Goal: Task Accomplishment & Management: Use online tool/utility

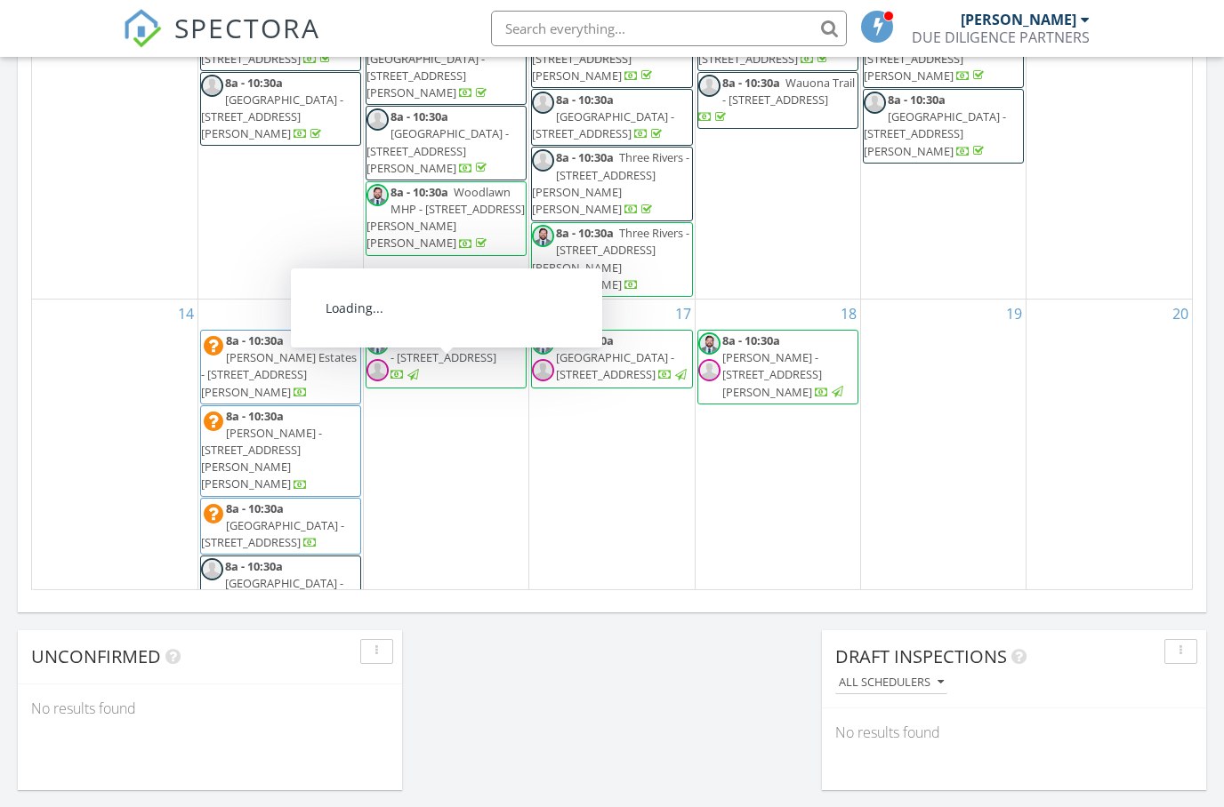
scroll to position [1619, 1225]
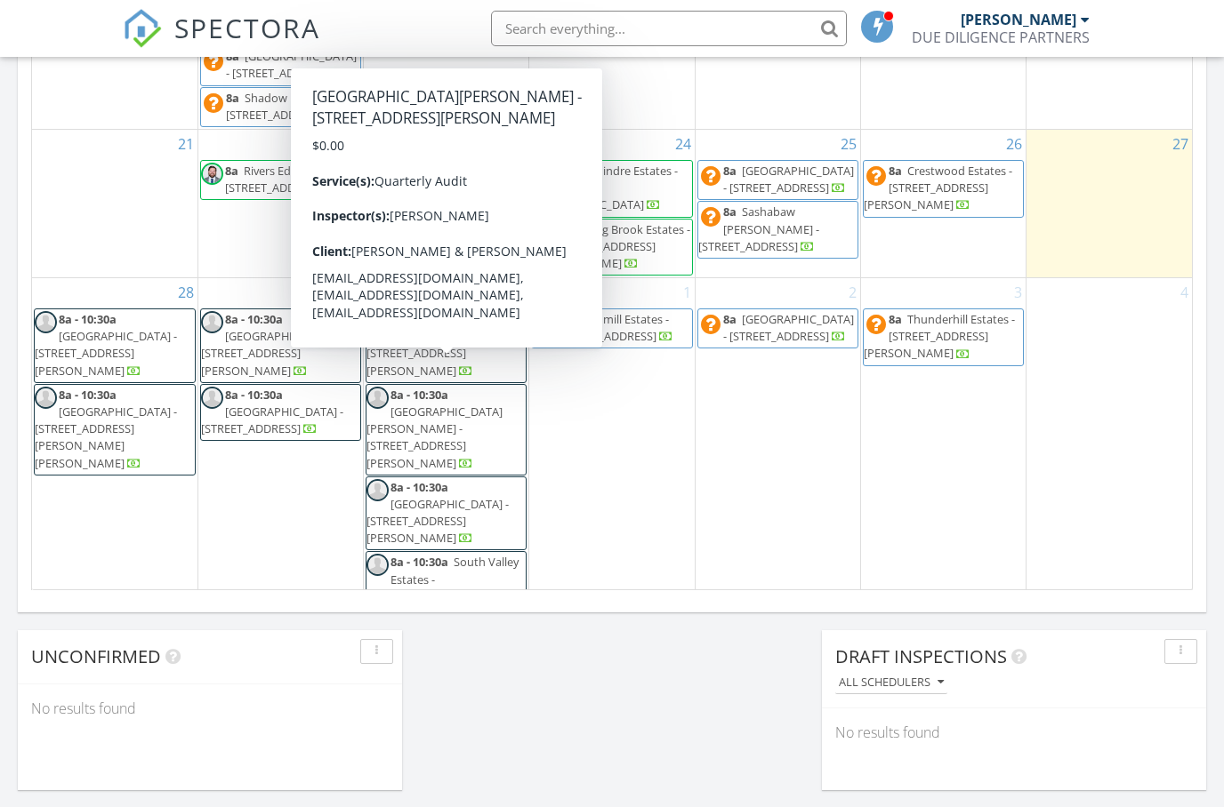
click at [566, 28] on input "text" at bounding box center [669, 29] width 356 height 36
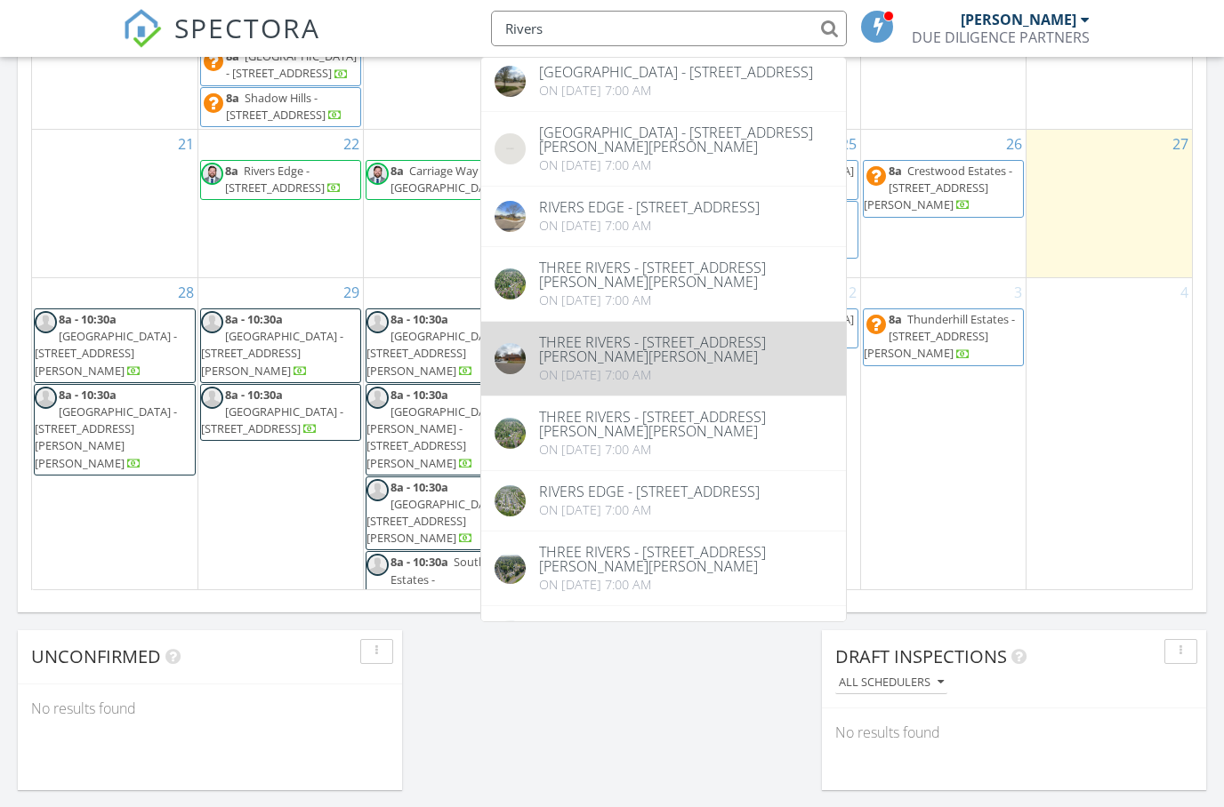
scroll to position [101, 0]
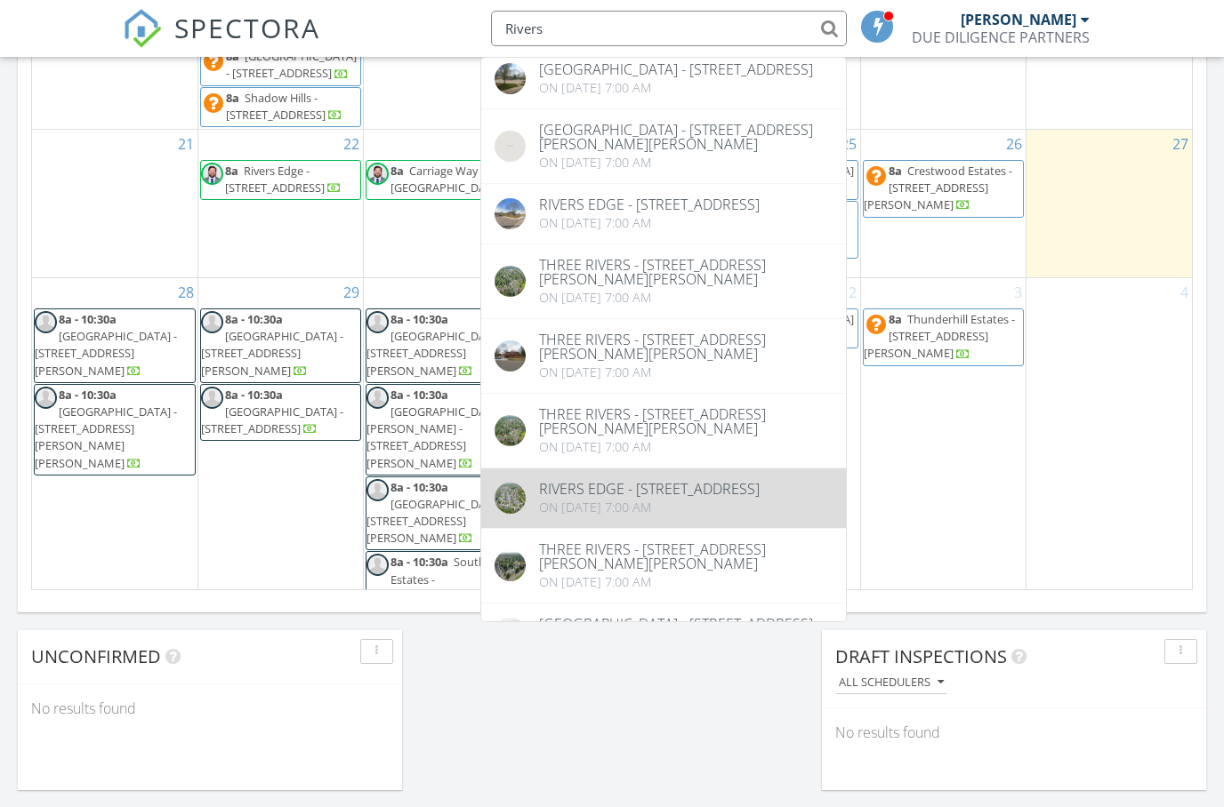
type input "Rivers"
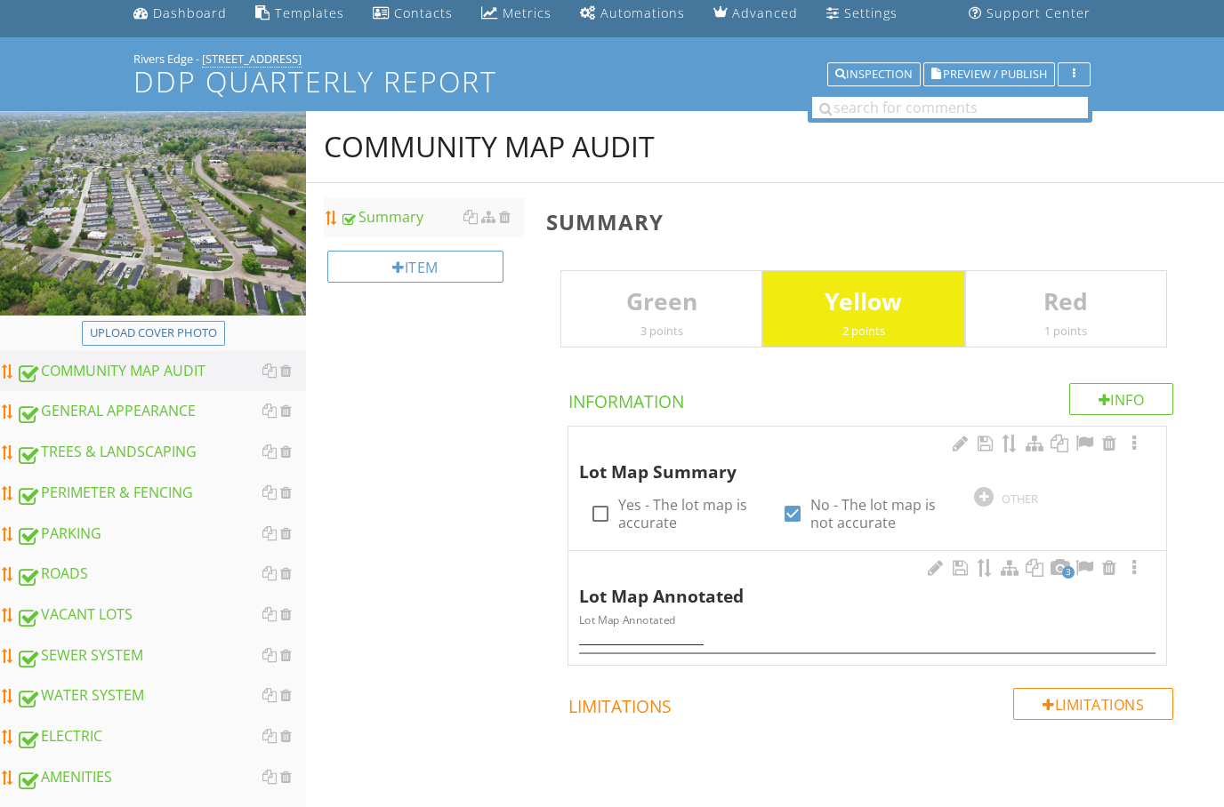
scroll to position [70, 0]
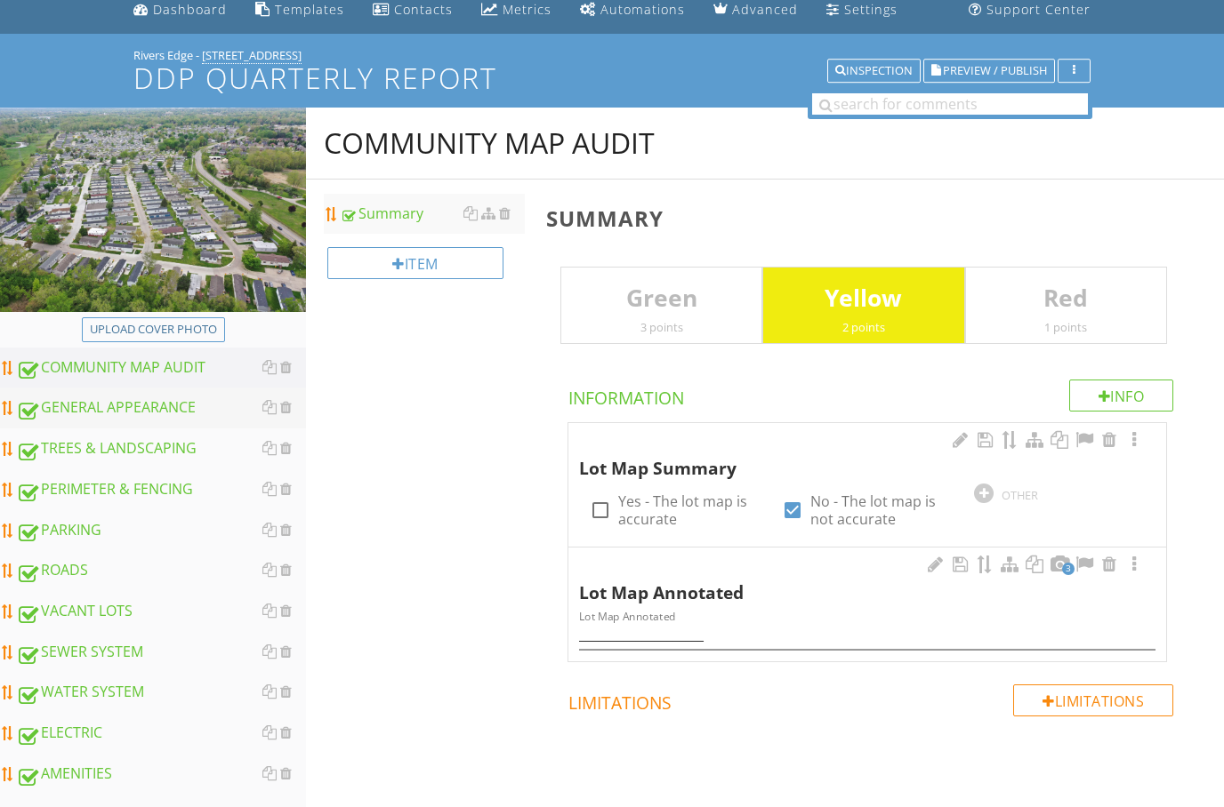
click at [136, 407] on div "GENERAL APPEARANCE" at bounding box center [161, 408] width 290 height 23
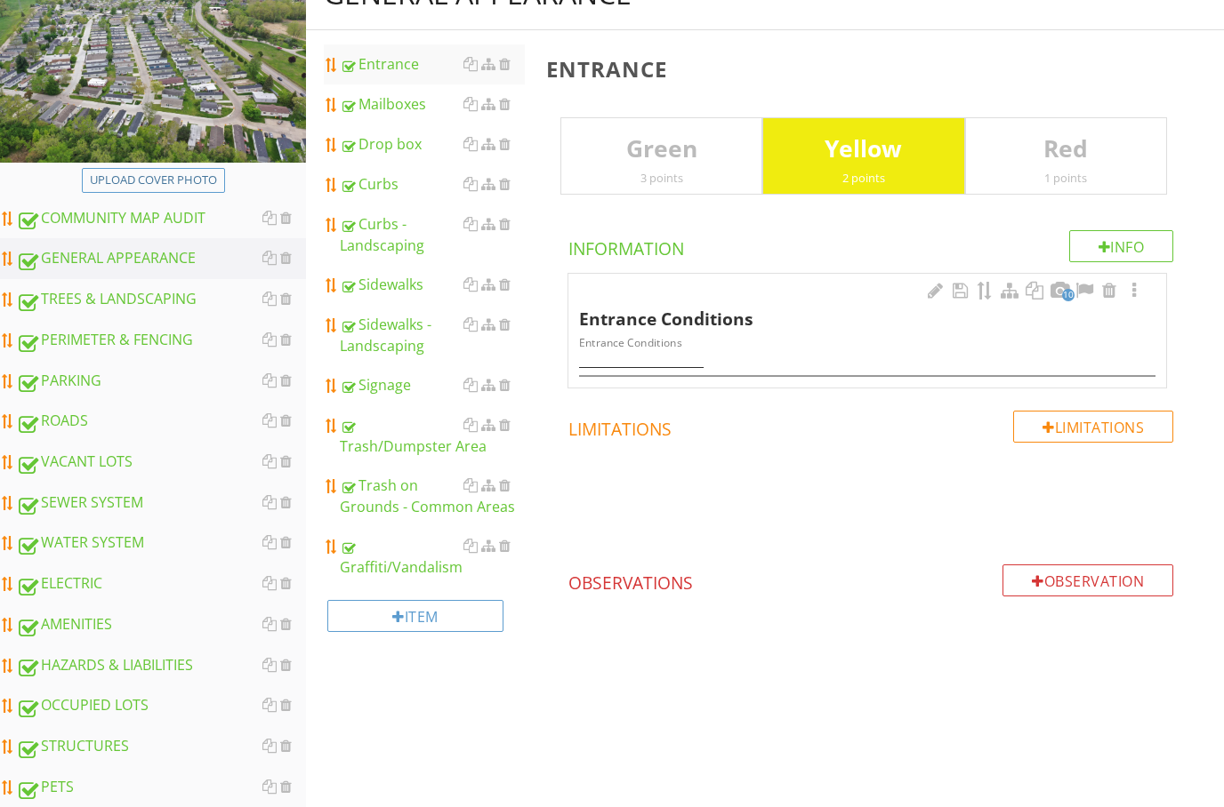
scroll to position [220, 0]
click at [1064, 292] on span "10" at bounding box center [1068, 295] width 12 height 12
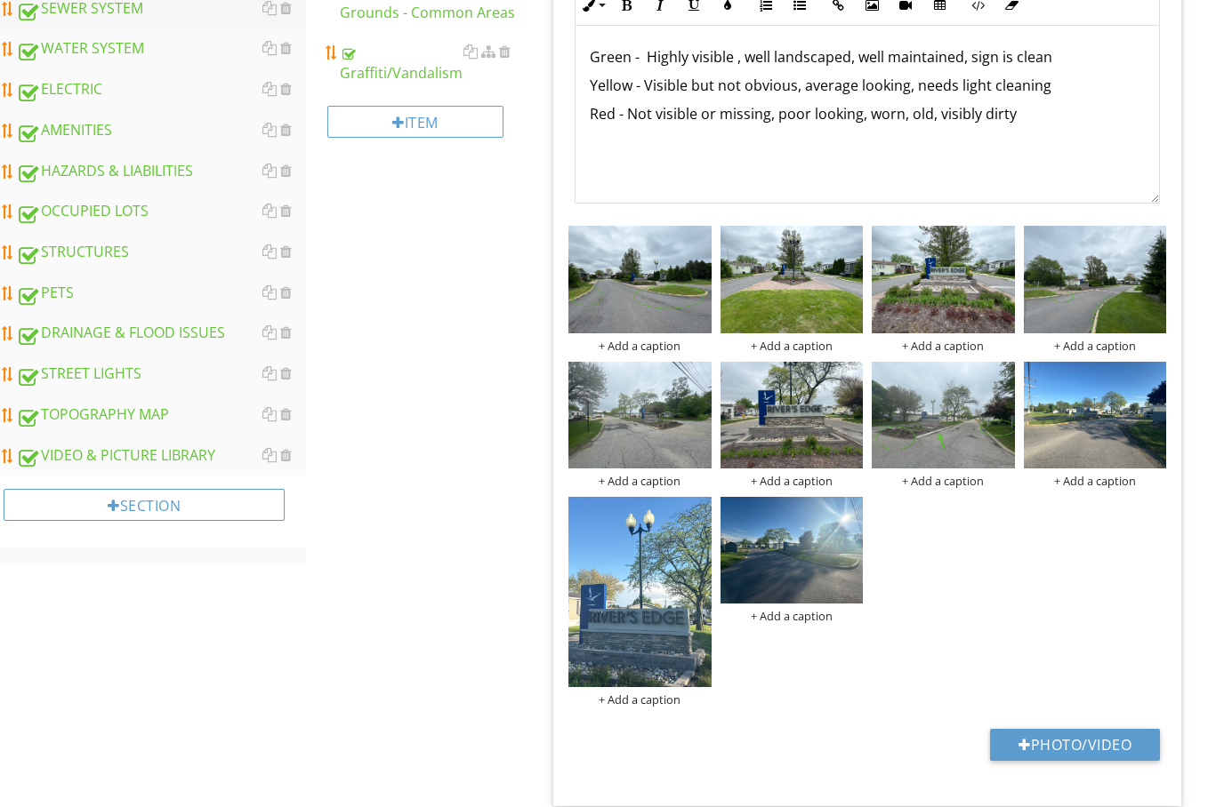
scroll to position [785, 0]
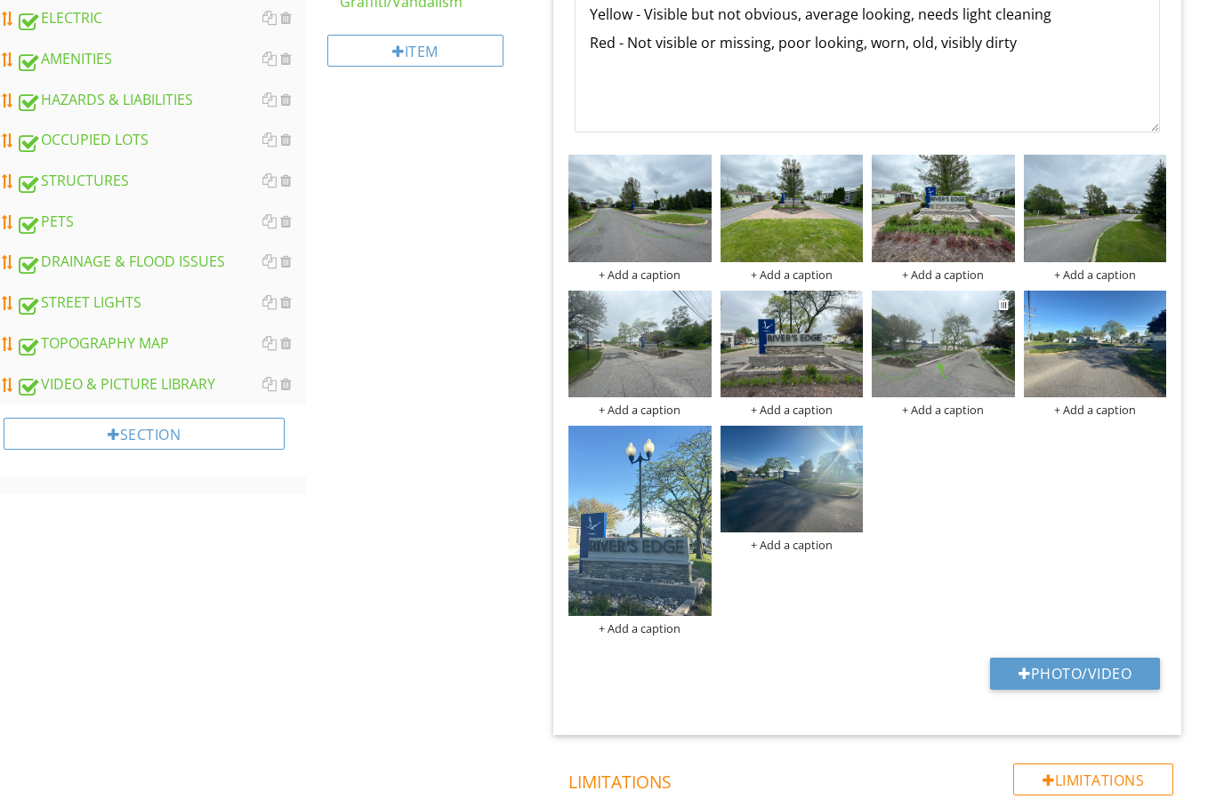
click at [961, 344] on img at bounding box center [943, 344] width 143 height 107
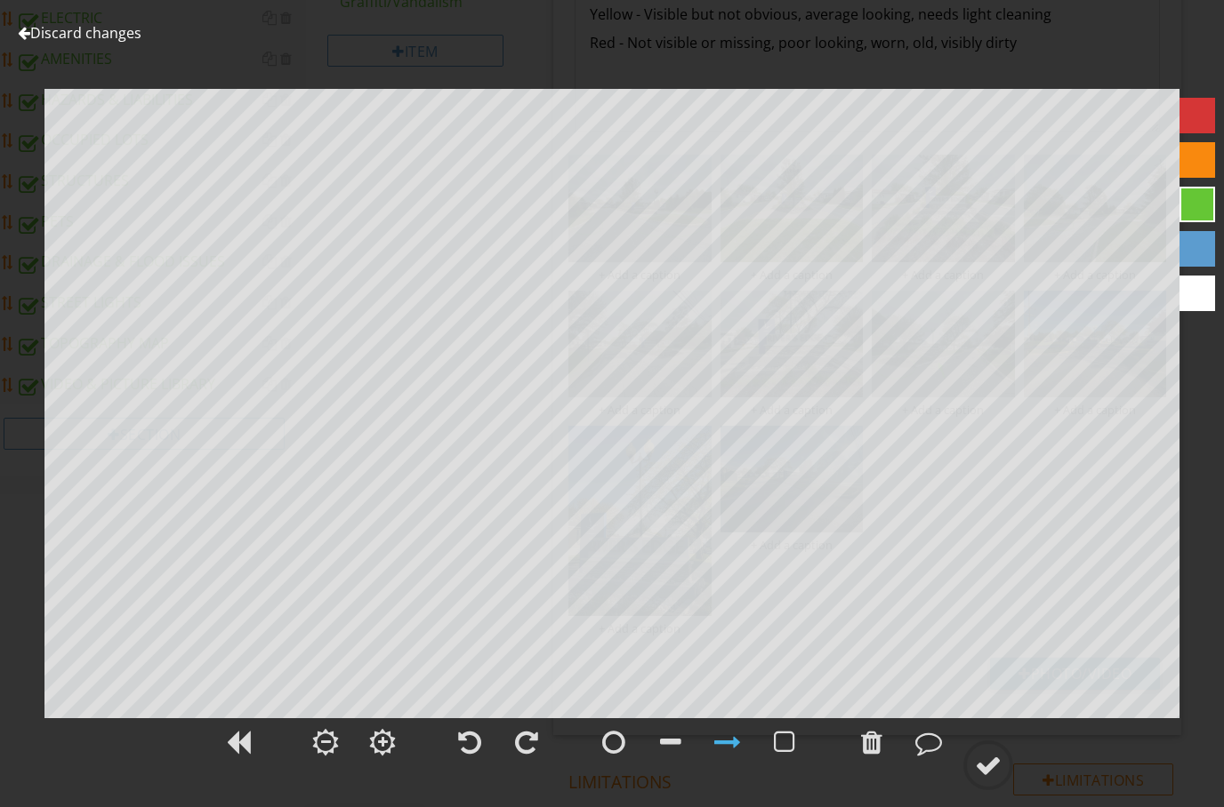
click at [18, 30] on div at bounding box center [24, 33] width 12 height 14
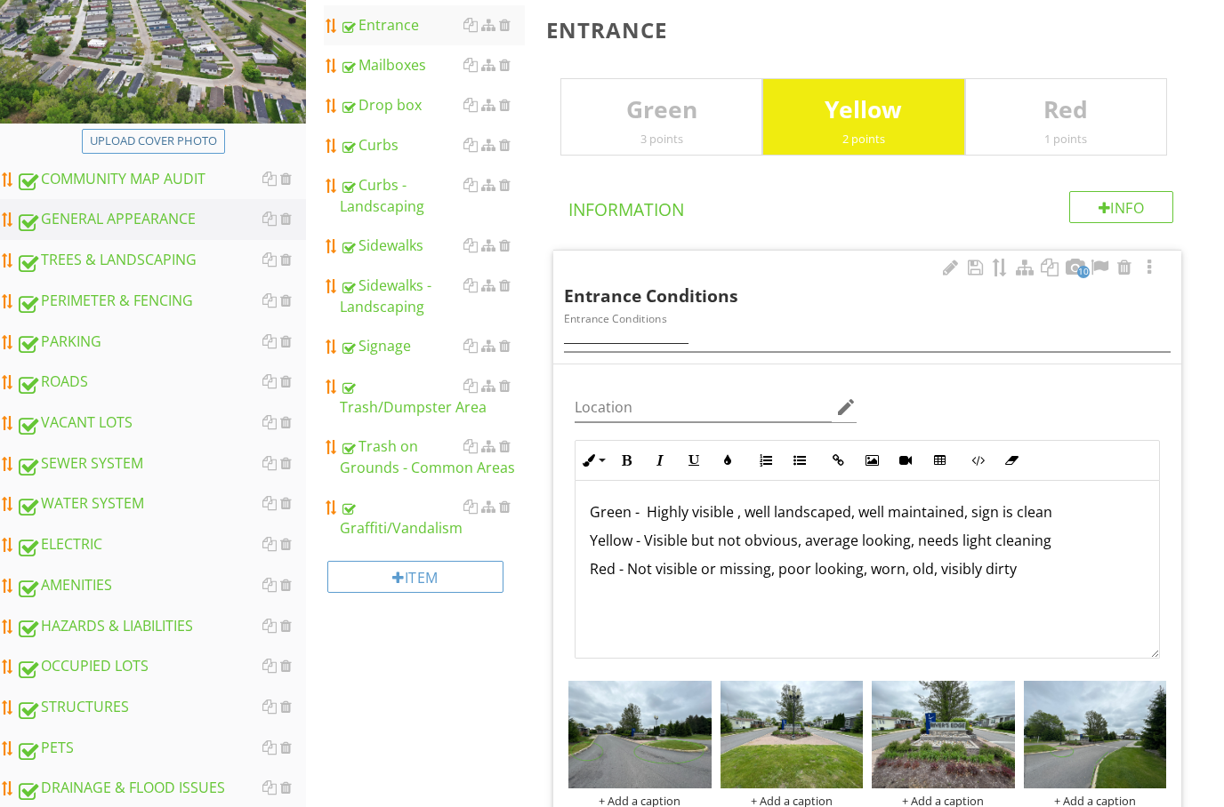
scroll to position [38, 0]
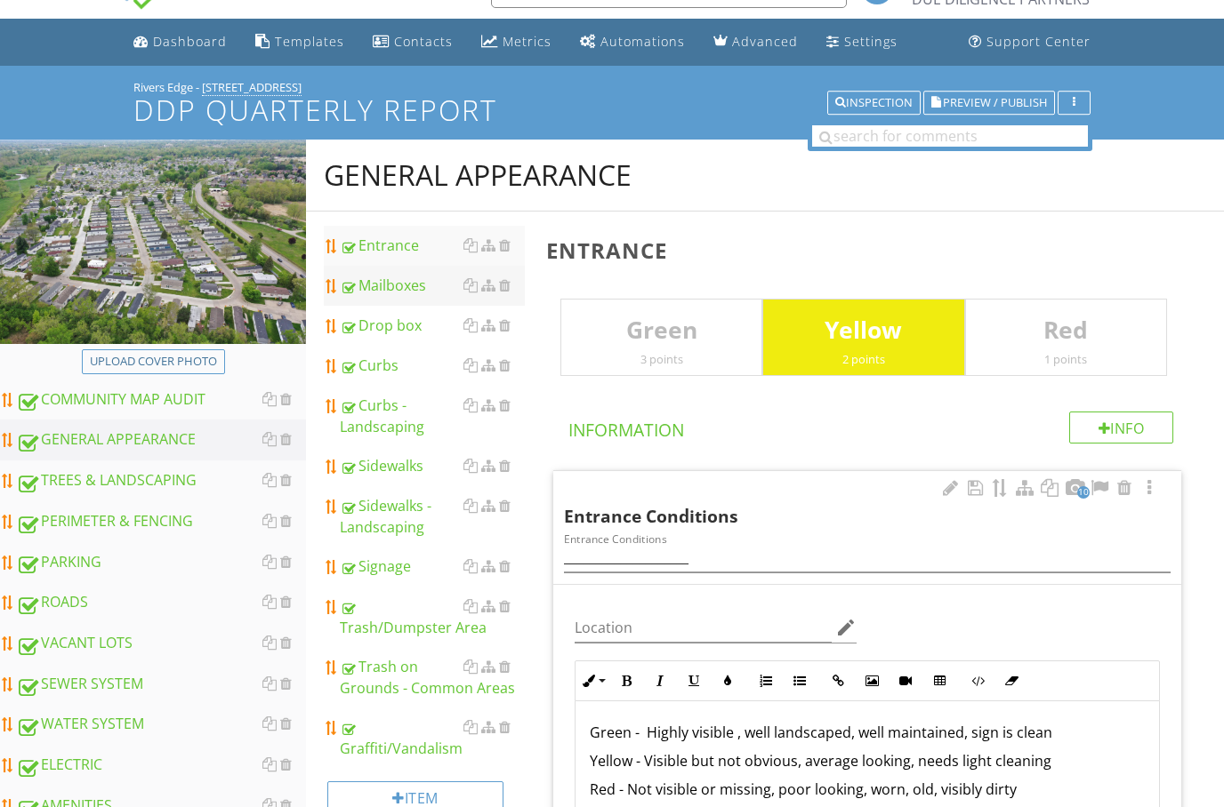
click at [378, 285] on div "Mailboxes" at bounding box center [432, 285] width 185 height 21
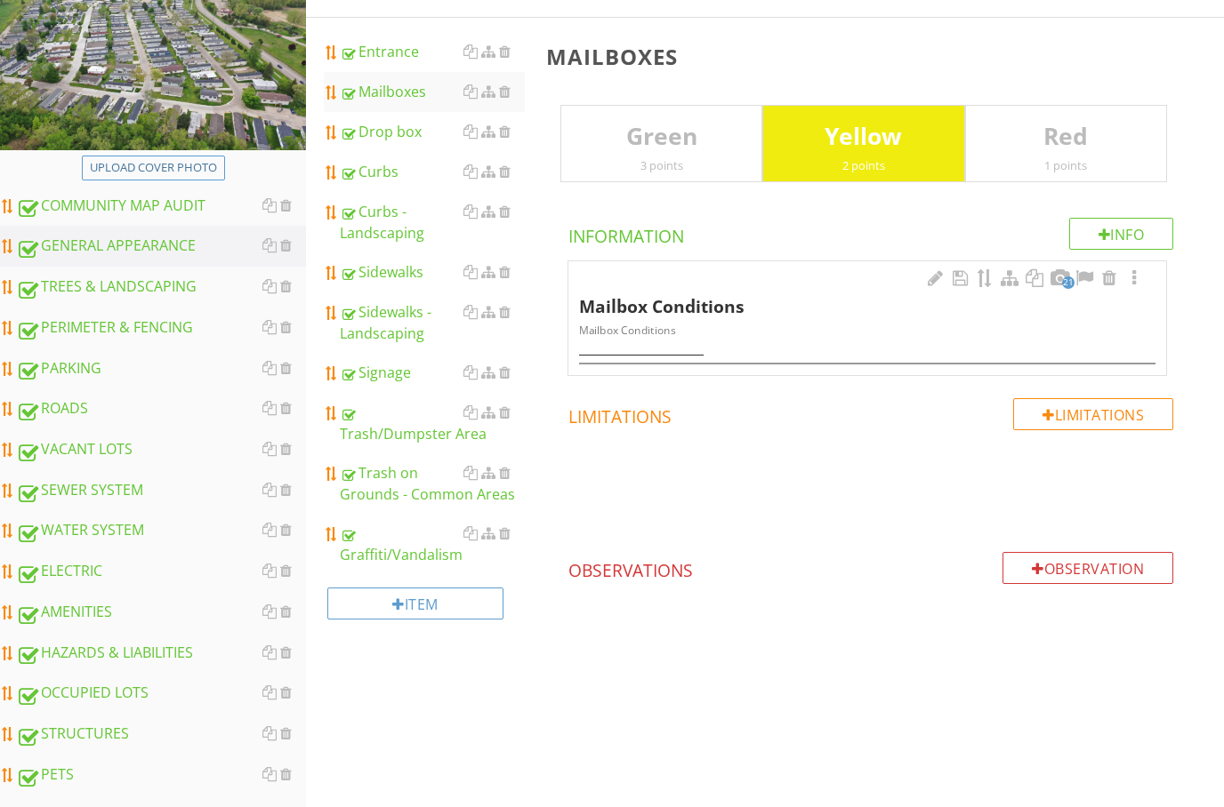
scroll to position [263, 0]
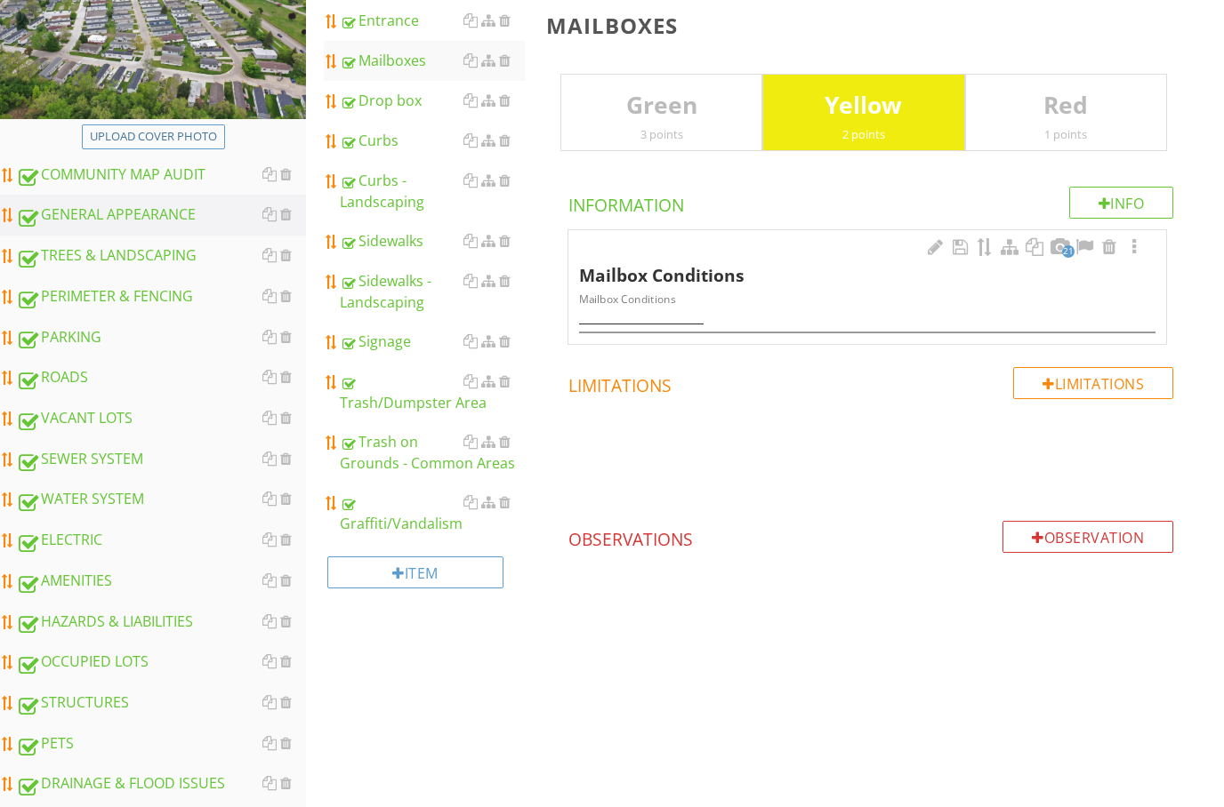
click at [1066, 251] on span "21" at bounding box center [1068, 251] width 12 height 12
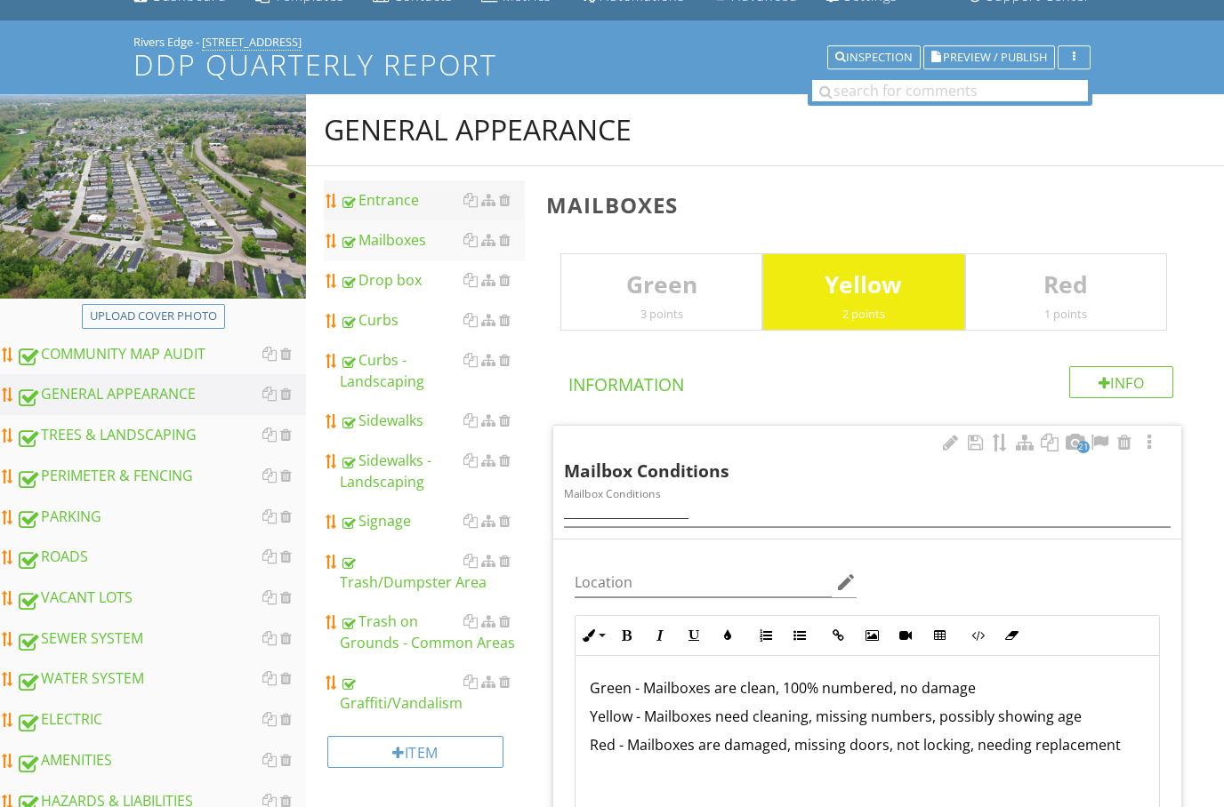
scroll to position [84, 0]
click at [388, 287] on div "Drop box" at bounding box center [432, 279] width 185 height 21
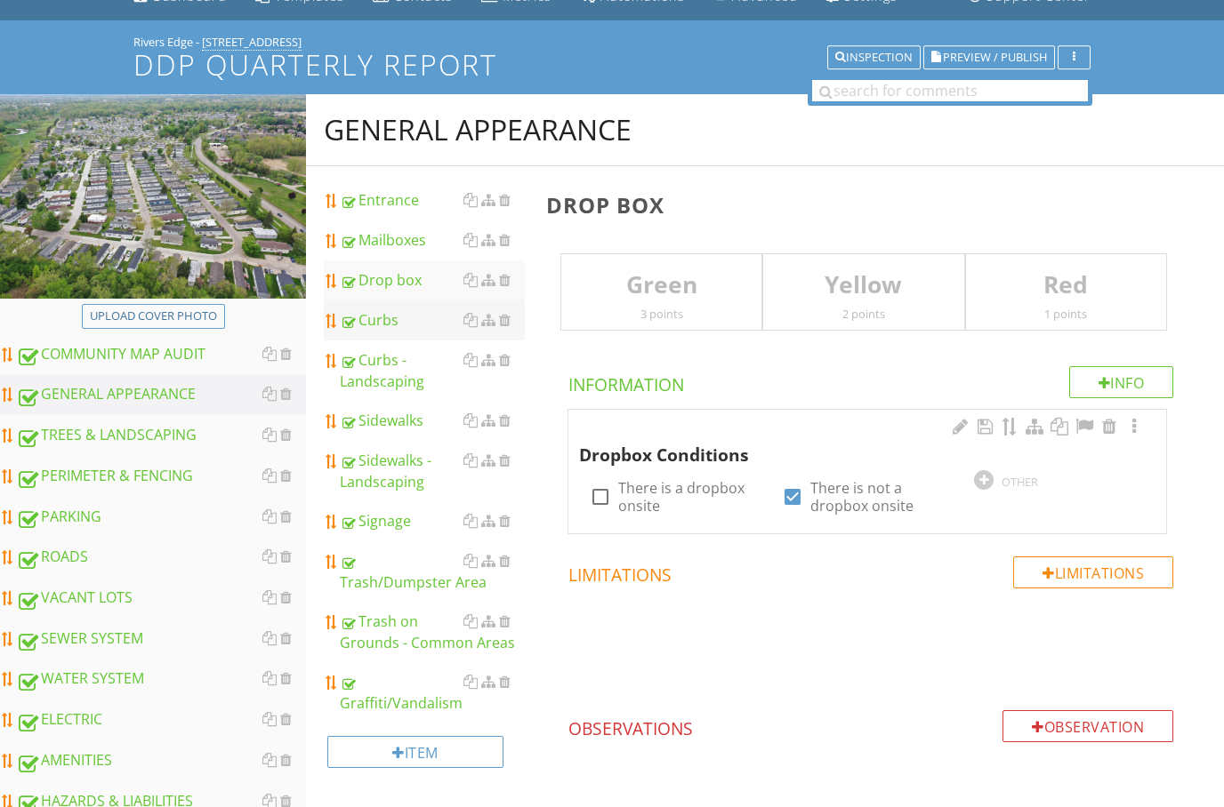
click at [393, 328] on div "Curbs" at bounding box center [432, 319] width 185 height 21
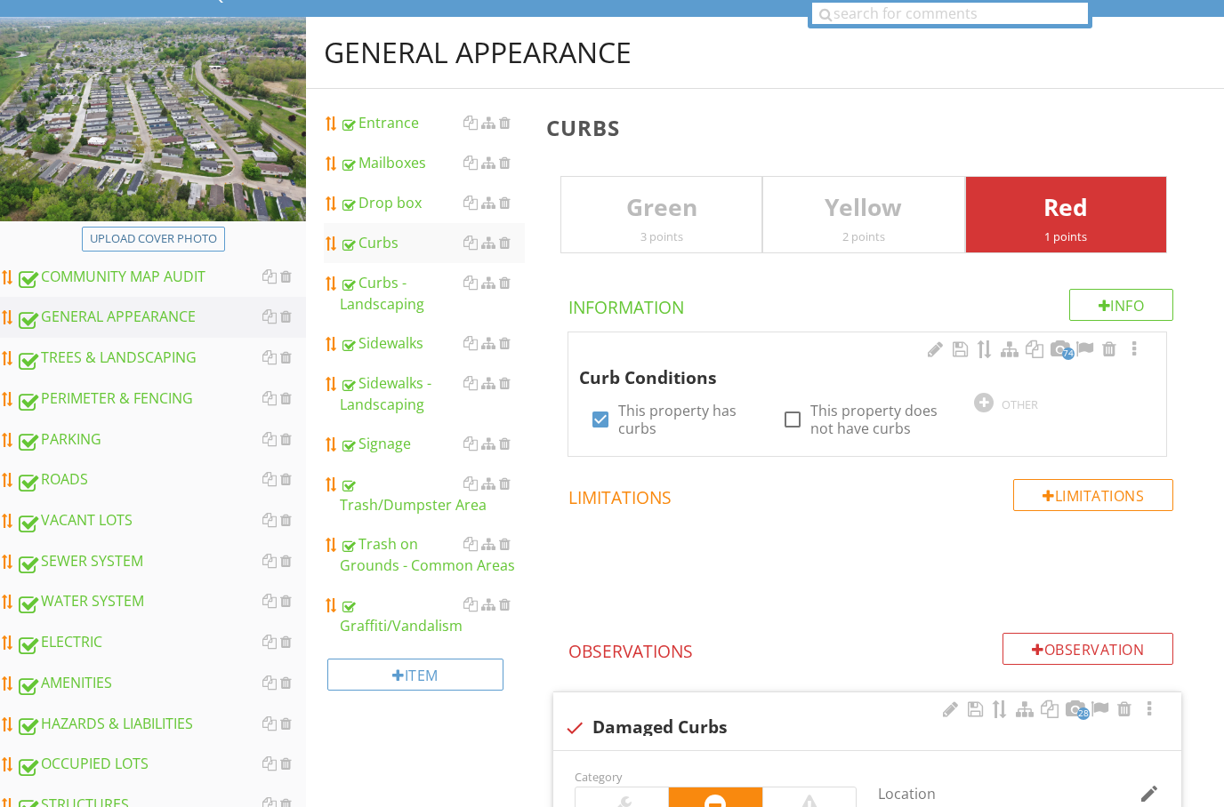
scroll to position [232, 0]
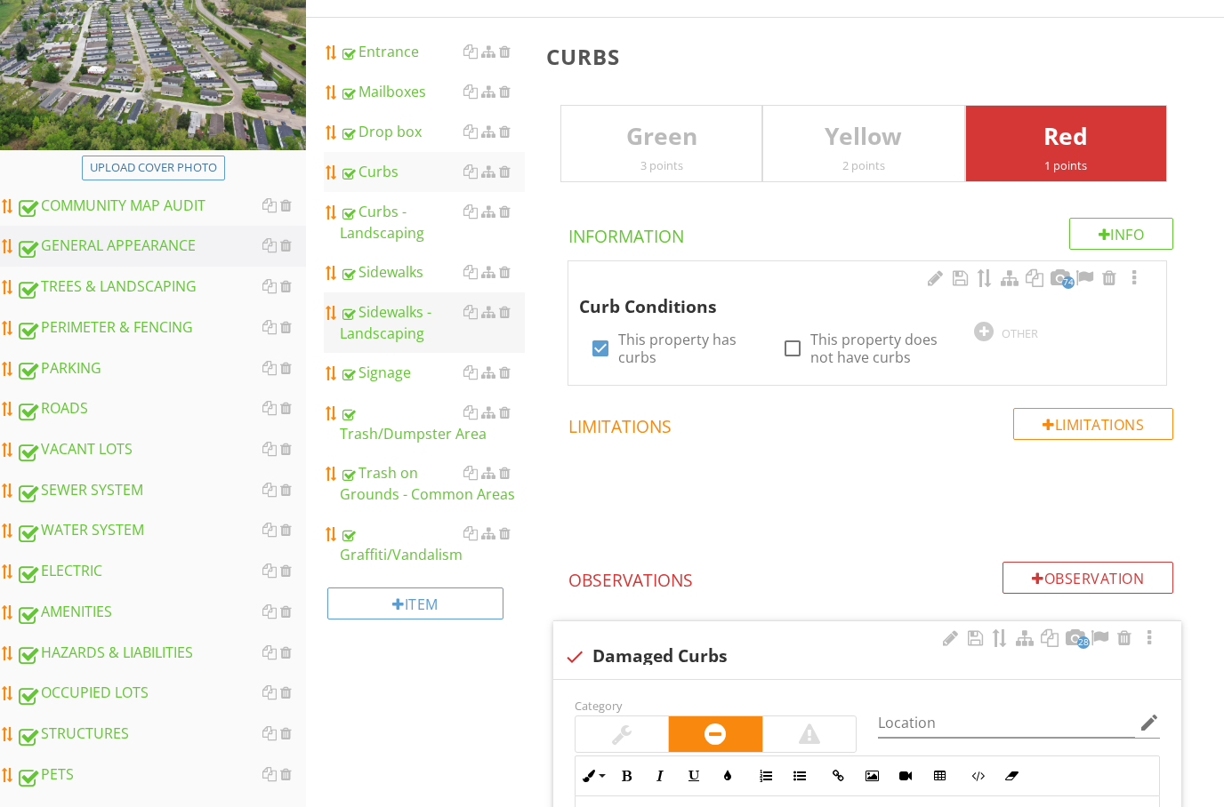
click at [368, 299] on link "Sidewalks - Landscaping" at bounding box center [432, 323] width 185 height 60
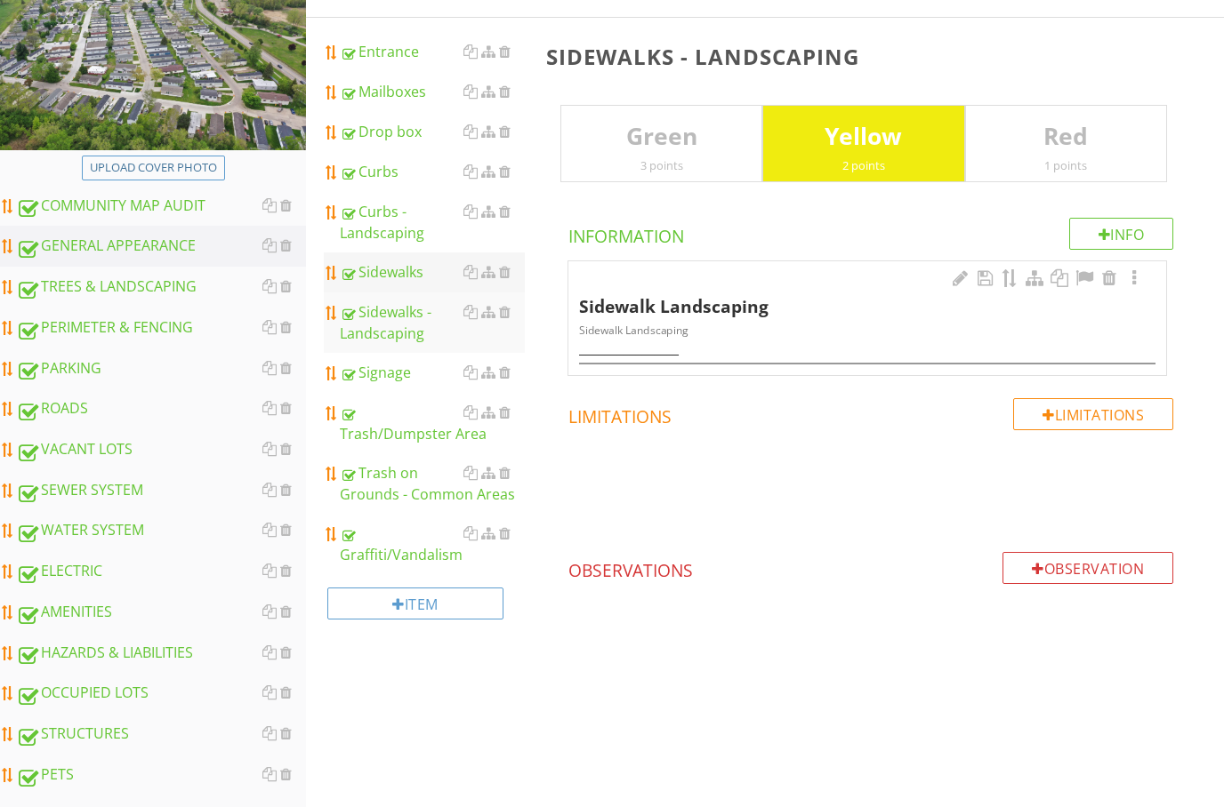
click at [379, 261] on link "Sidewalks" at bounding box center [432, 272] width 185 height 39
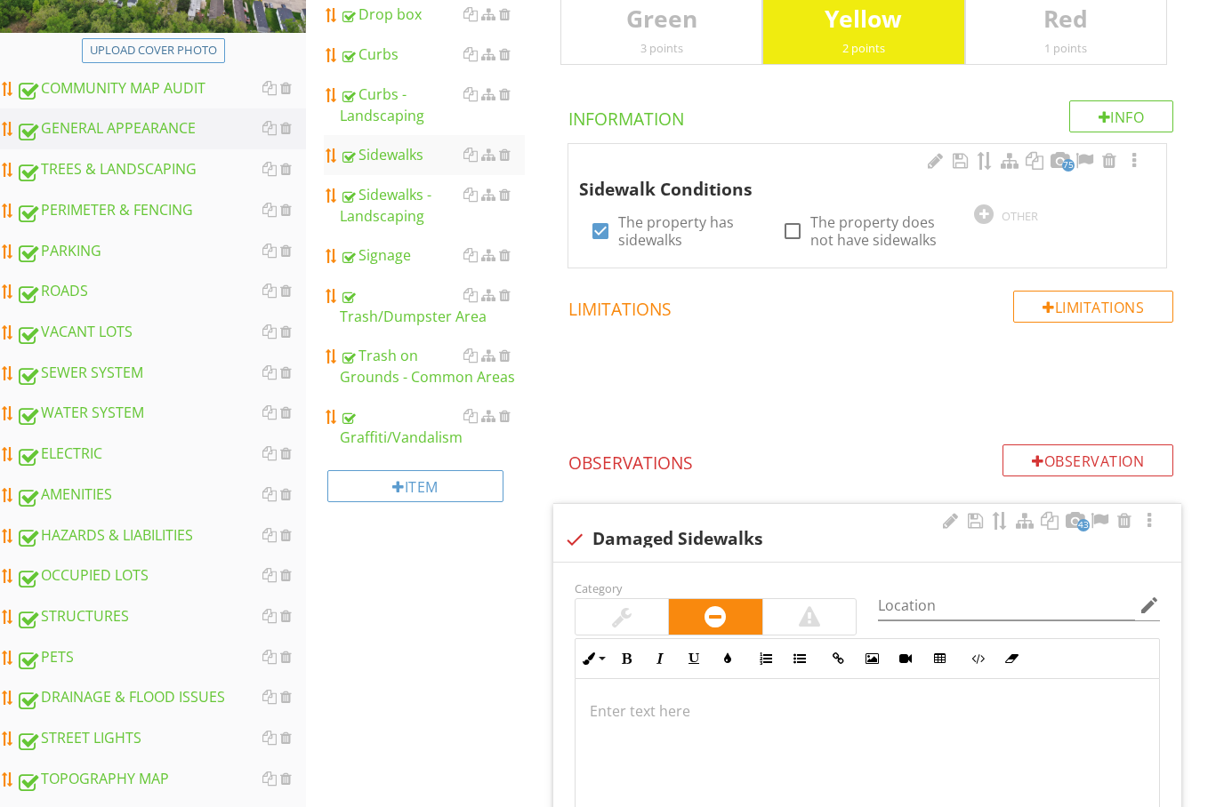
scroll to position [363, 0]
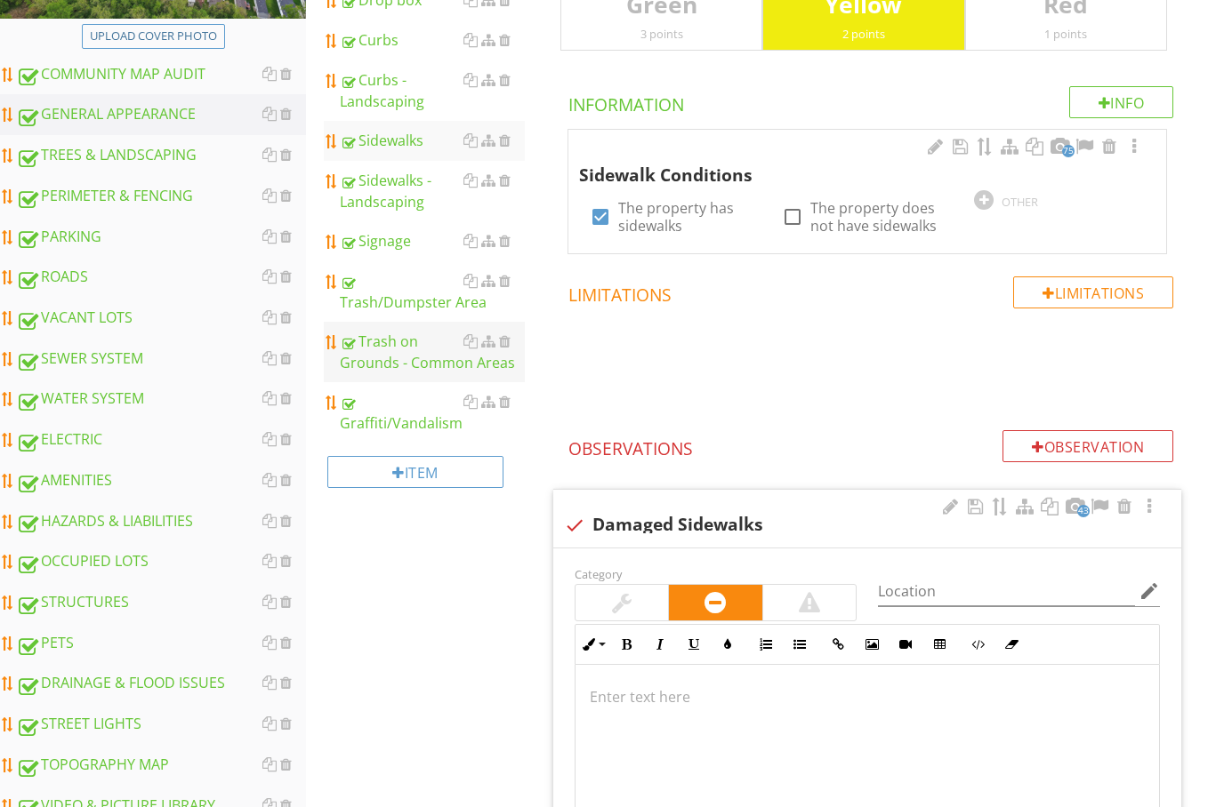
click at [387, 352] on div "Trash on Grounds - Common Areas" at bounding box center [432, 353] width 185 height 43
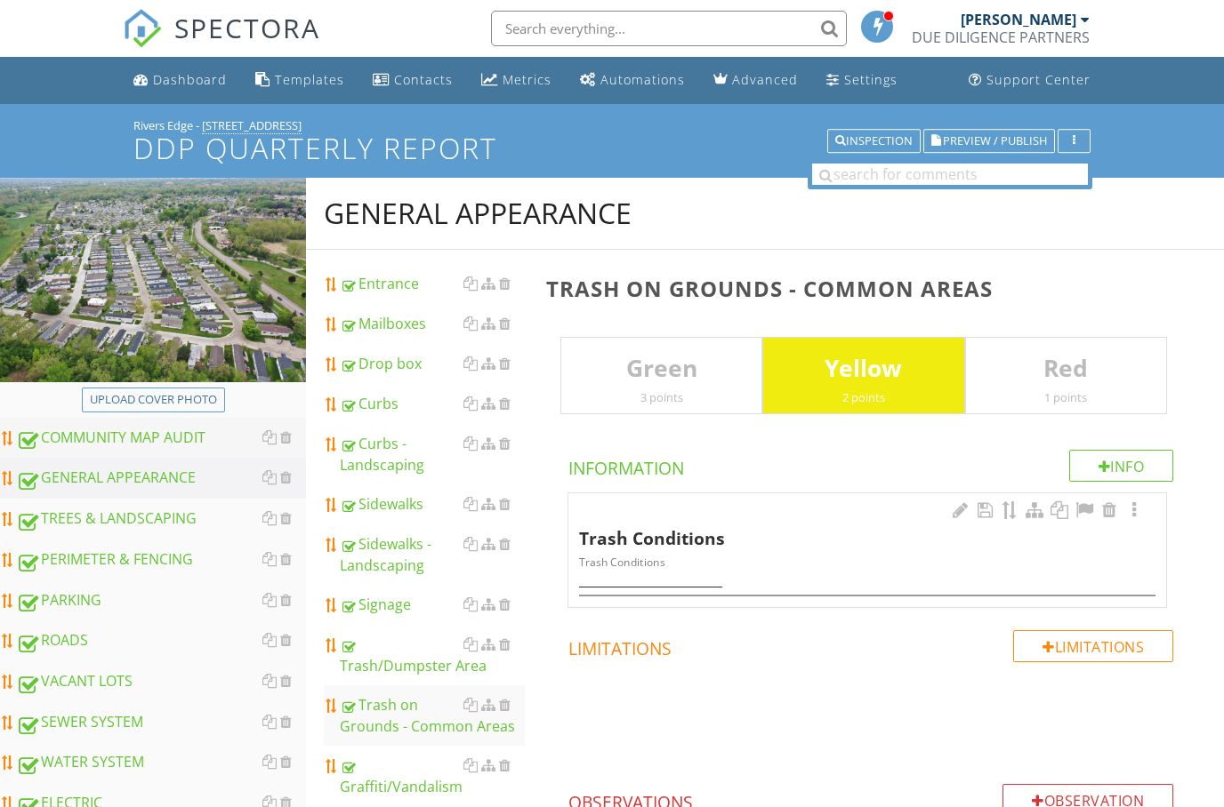
click at [118, 438] on div "COMMUNITY MAP AUDIT" at bounding box center [161, 438] width 290 height 23
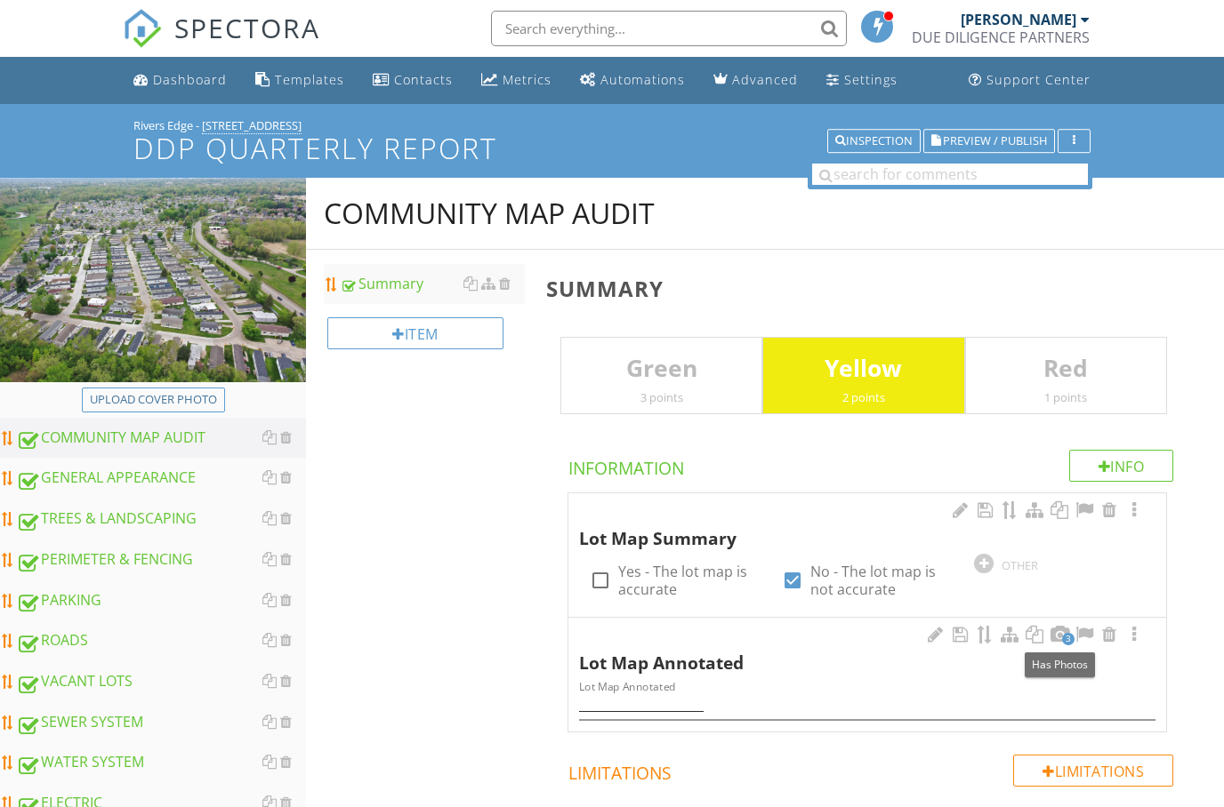
click at [1065, 634] on span "3" at bounding box center [1068, 639] width 12 height 12
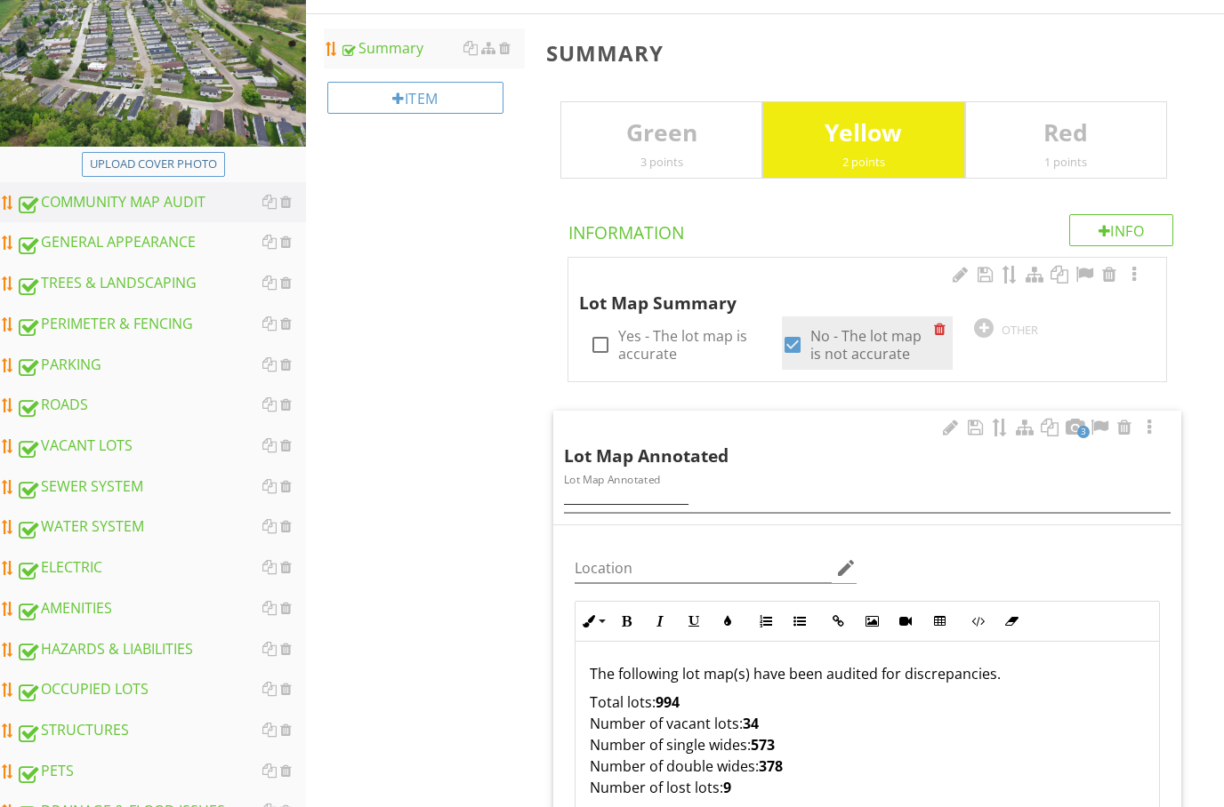
scroll to position [236, 0]
click at [149, 323] on div "PERIMETER & FENCING" at bounding box center [161, 324] width 290 height 23
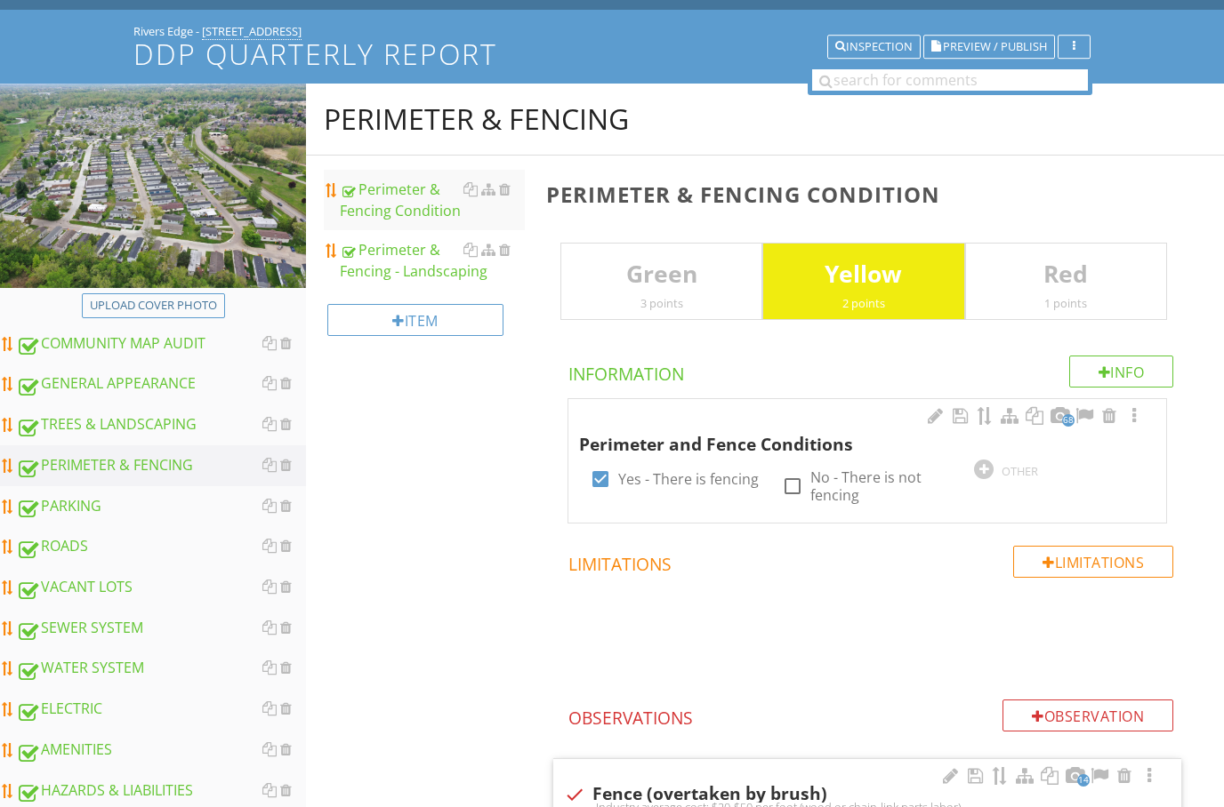
scroll to position [93, 0]
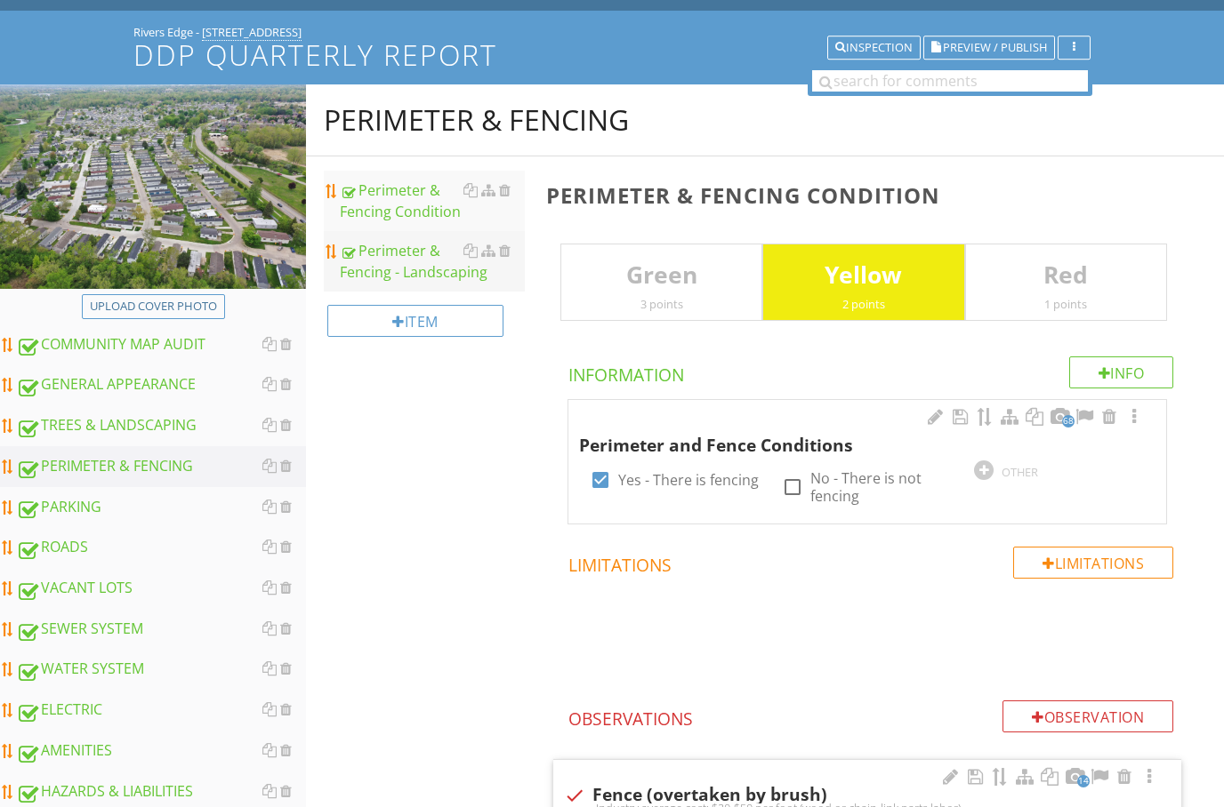
click at [410, 270] on div "Perimeter & Fencing - Landscaping" at bounding box center [432, 261] width 185 height 43
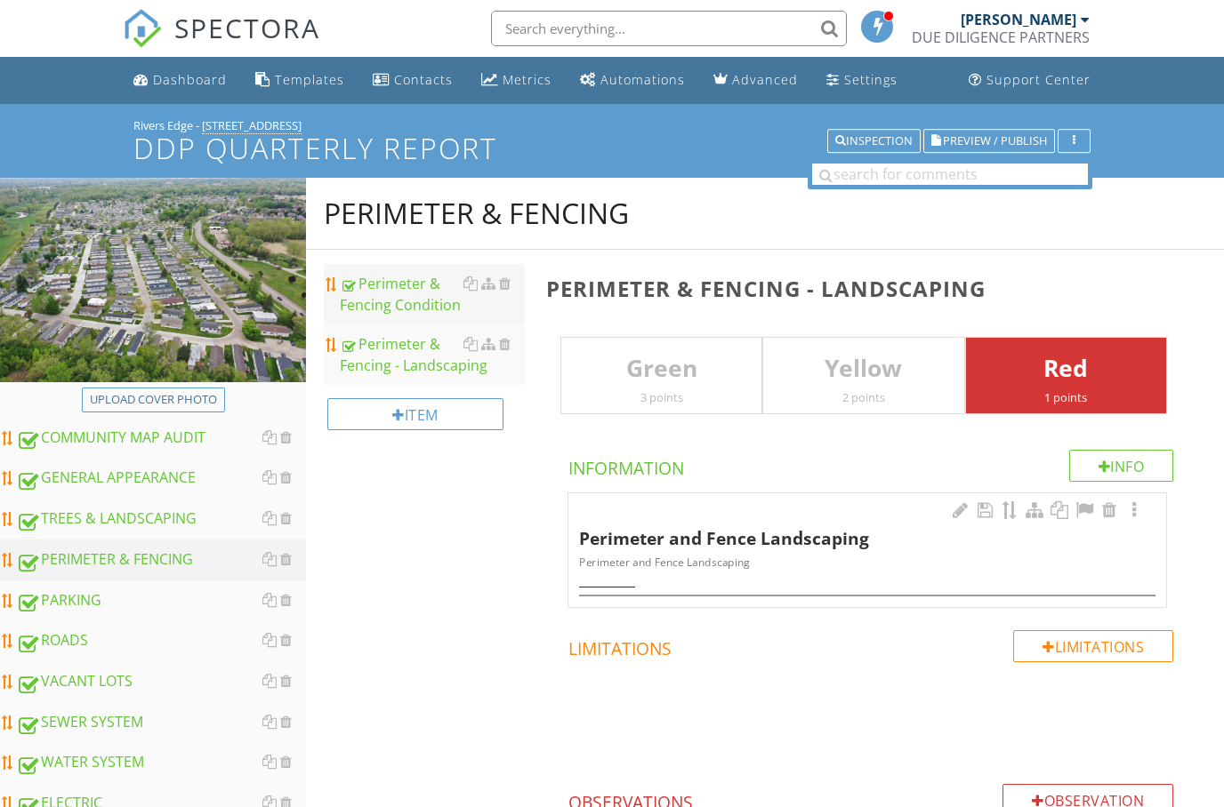
click at [414, 298] on div "Perimeter & Fencing Condition" at bounding box center [432, 294] width 185 height 43
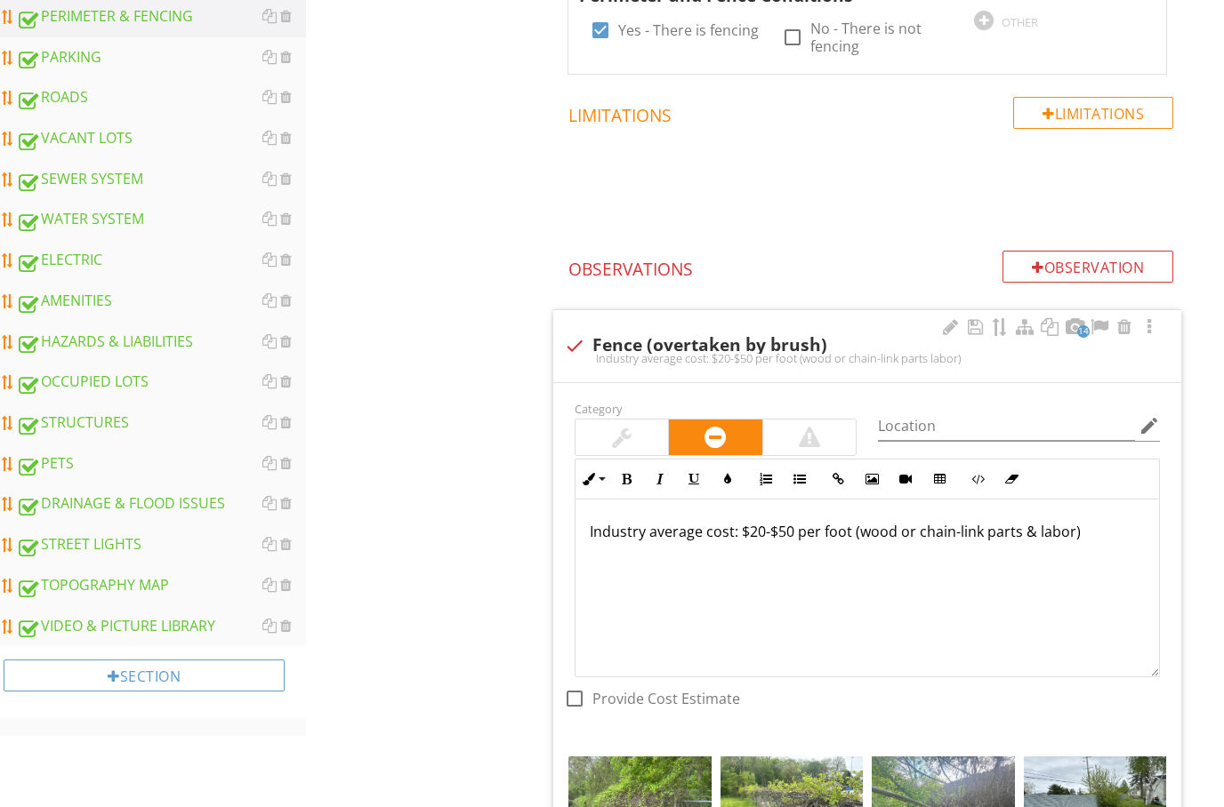
scroll to position [542, 0]
click at [65, 100] on div "ROADS" at bounding box center [161, 98] width 290 height 23
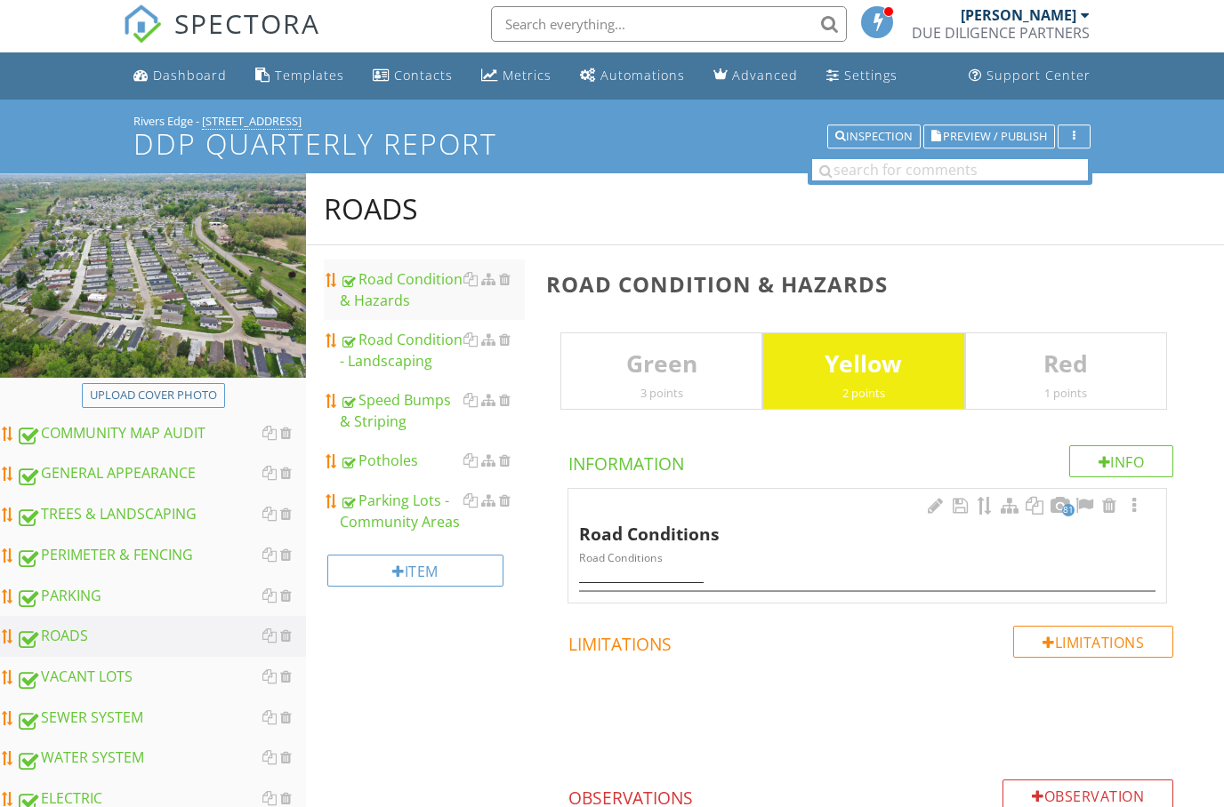
scroll to position [4, 0]
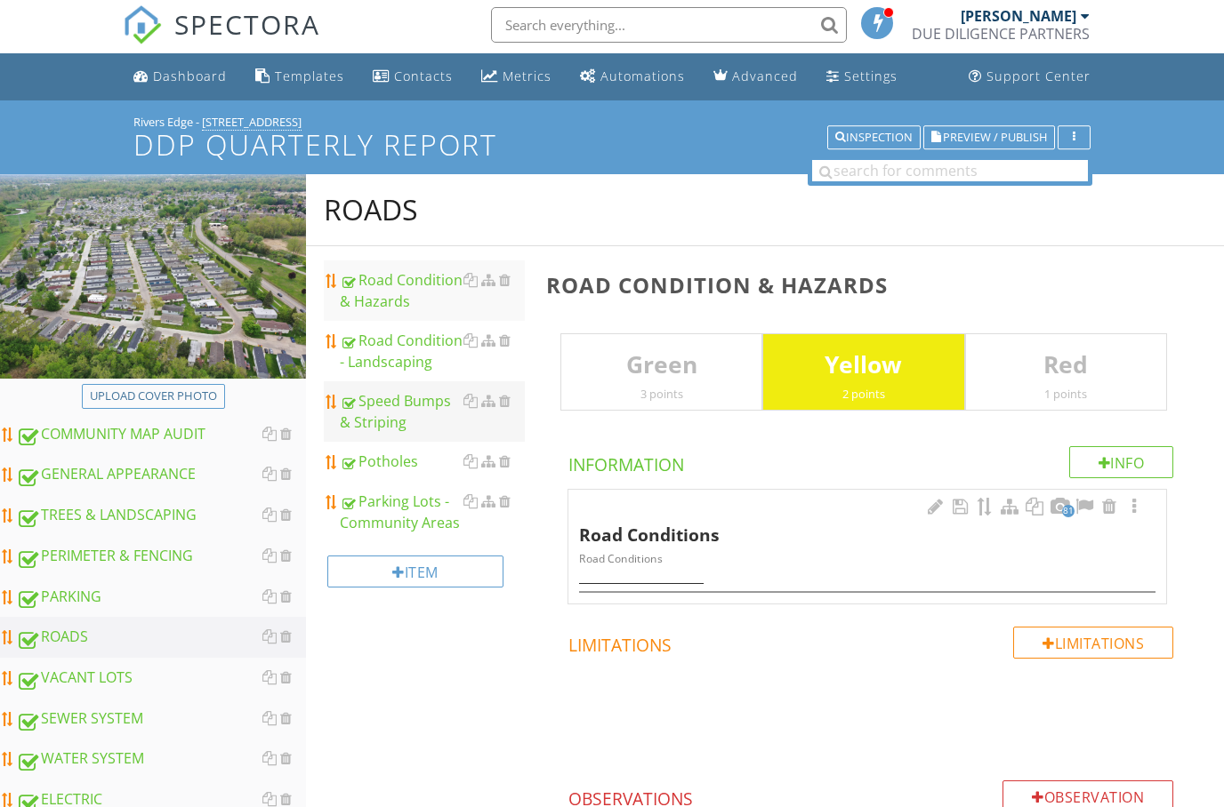
click at [369, 428] on div "Speed Bumps & Striping" at bounding box center [432, 411] width 185 height 43
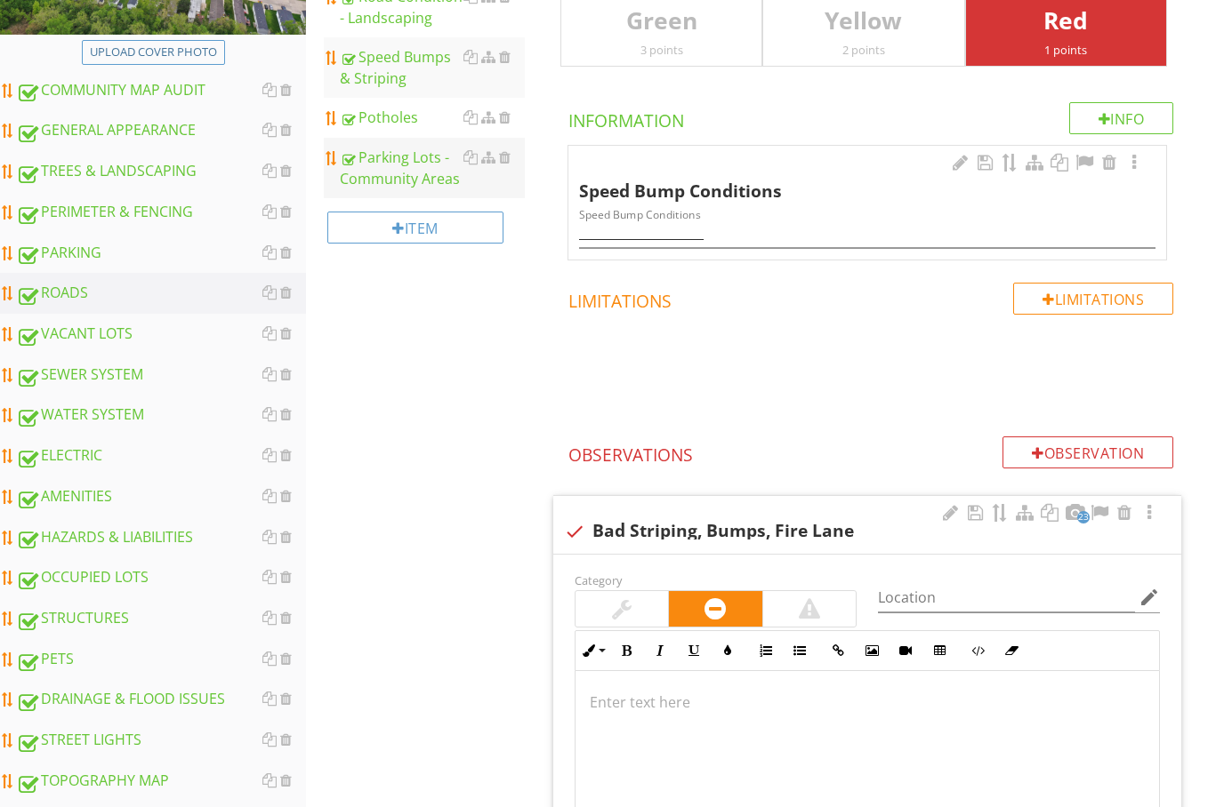
scroll to position [350, 0]
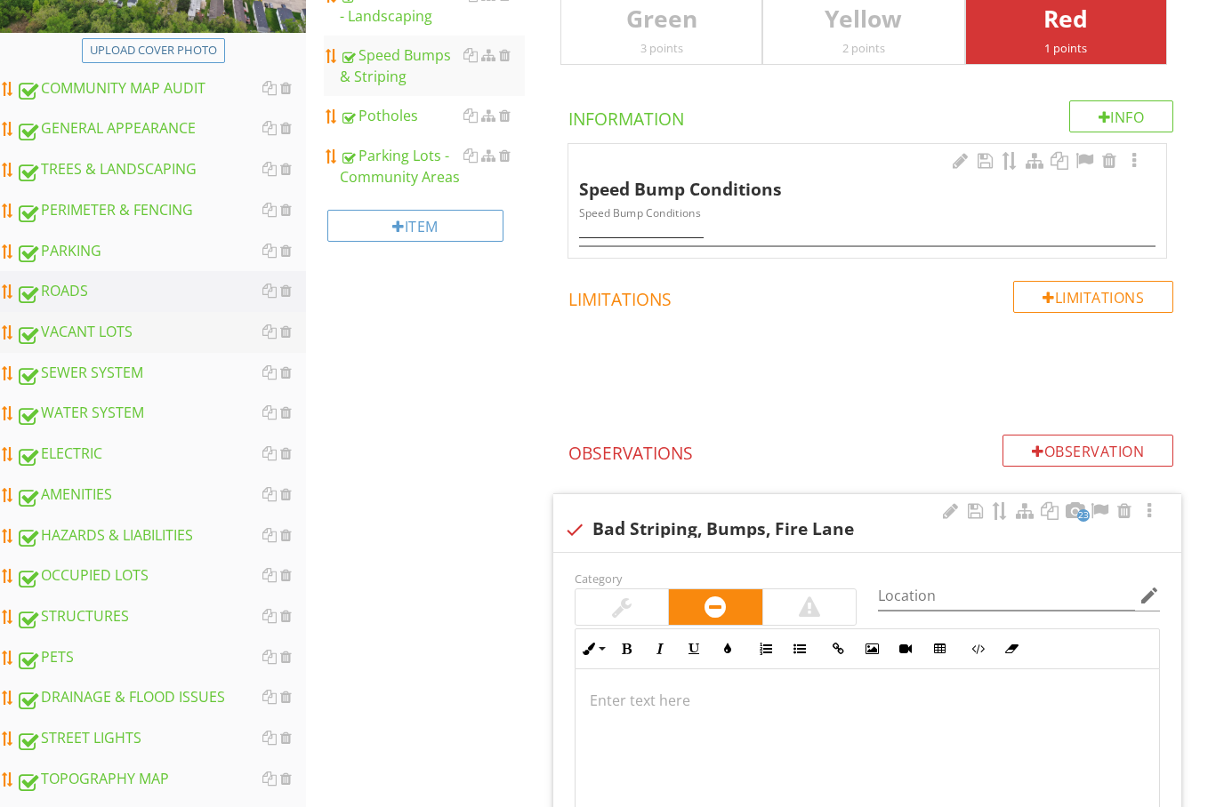
click at [85, 339] on div "VACANT LOTS" at bounding box center [161, 332] width 290 height 23
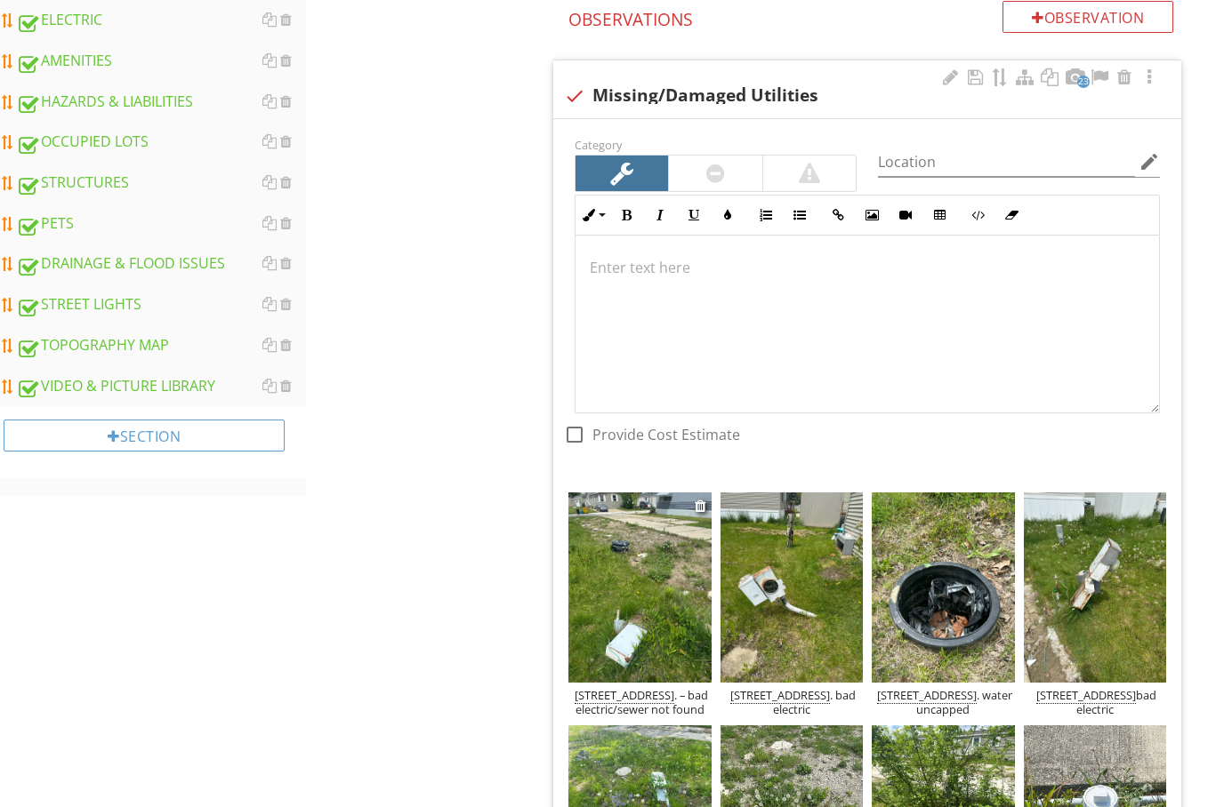
scroll to position [699, 0]
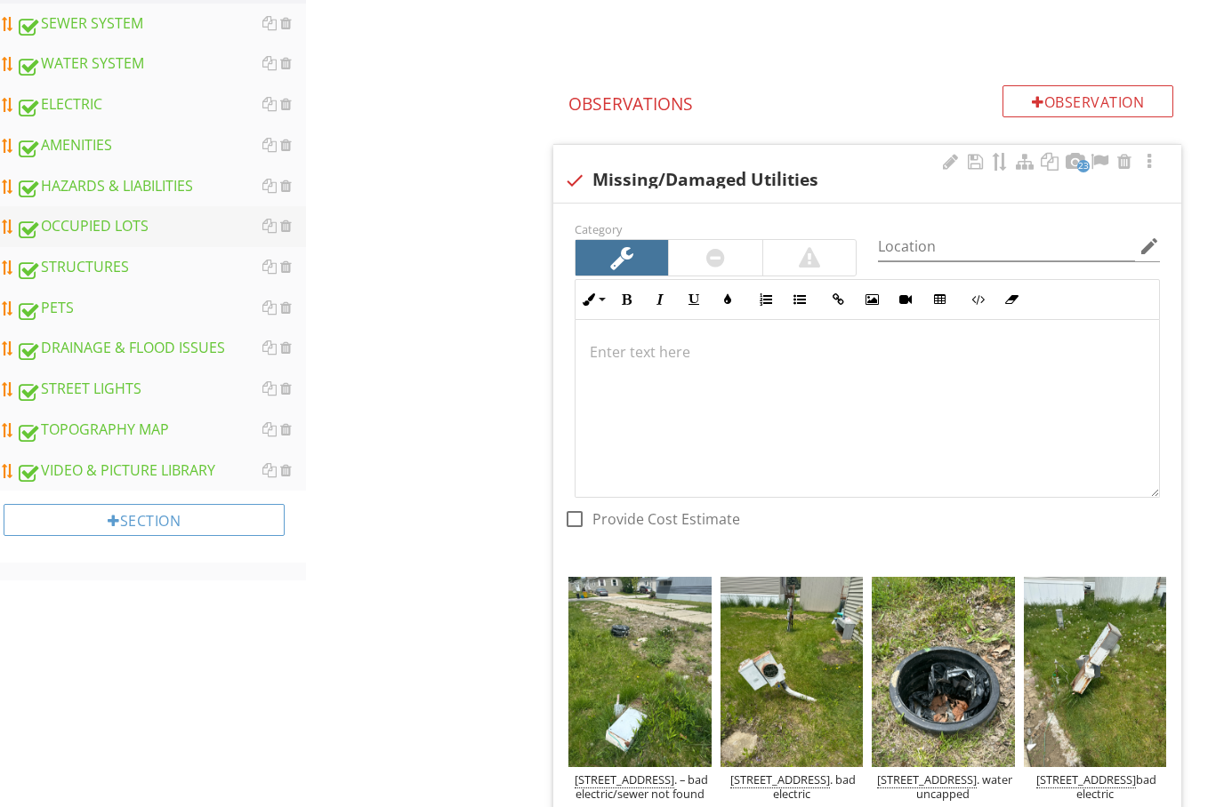
click at [112, 231] on div "OCCUPIED LOTS" at bounding box center [161, 226] width 290 height 23
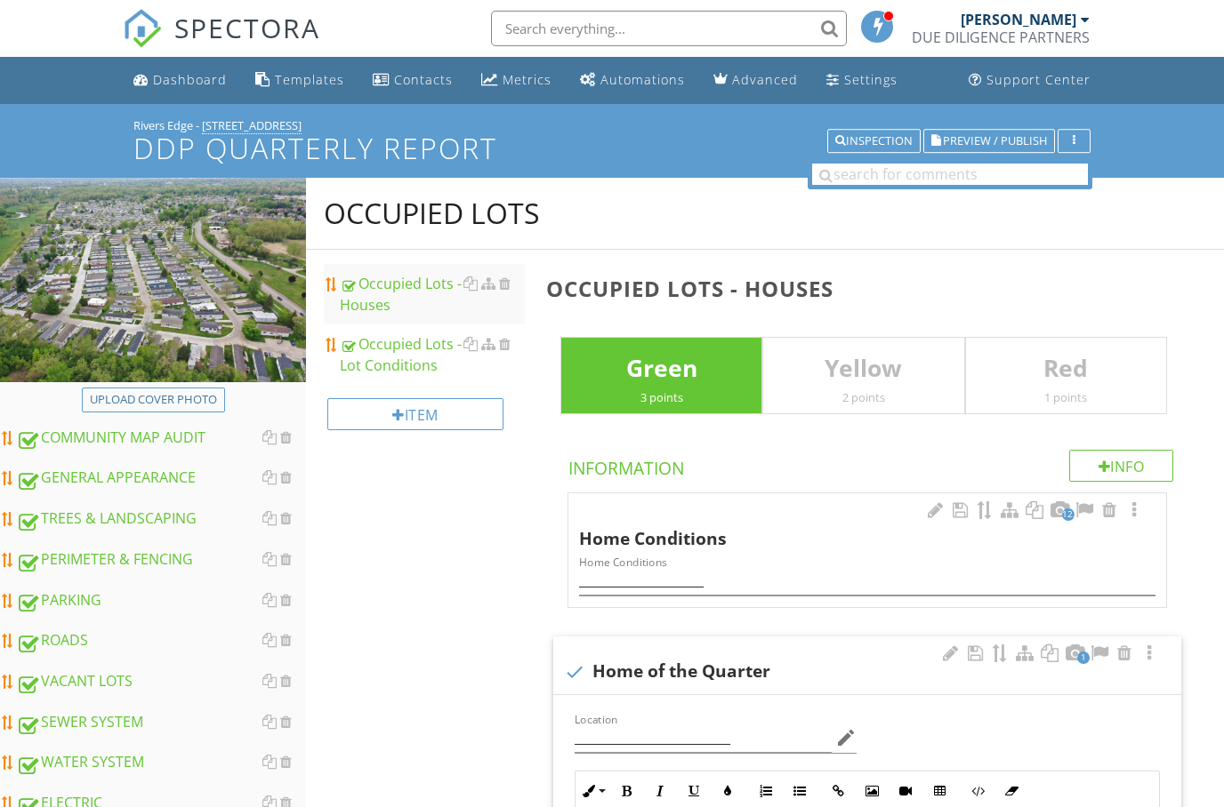
scroll to position [21, 0]
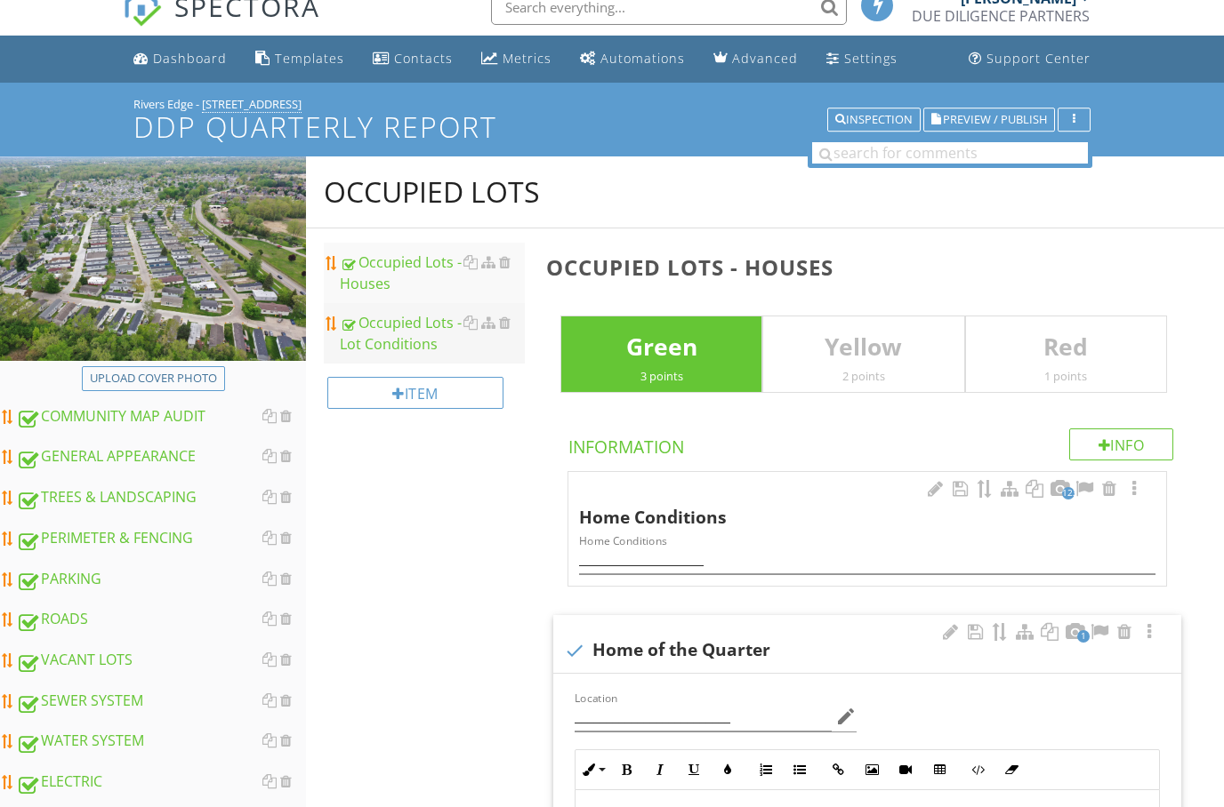
click at [389, 335] on div "Occupied Lots - Lot Conditions" at bounding box center [432, 333] width 185 height 43
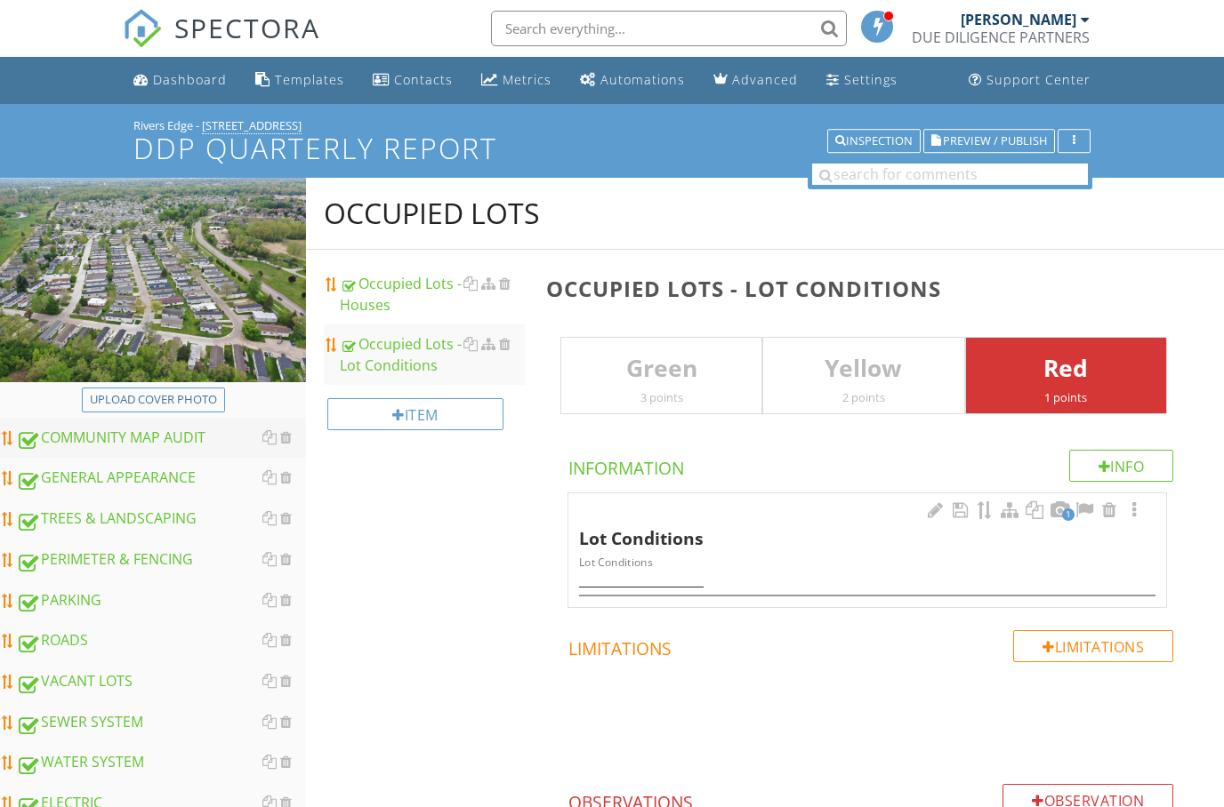
click at [140, 441] on div "COMMUNITY MAP AUDIT" at bounding box center [161, 438] width 290 height 23
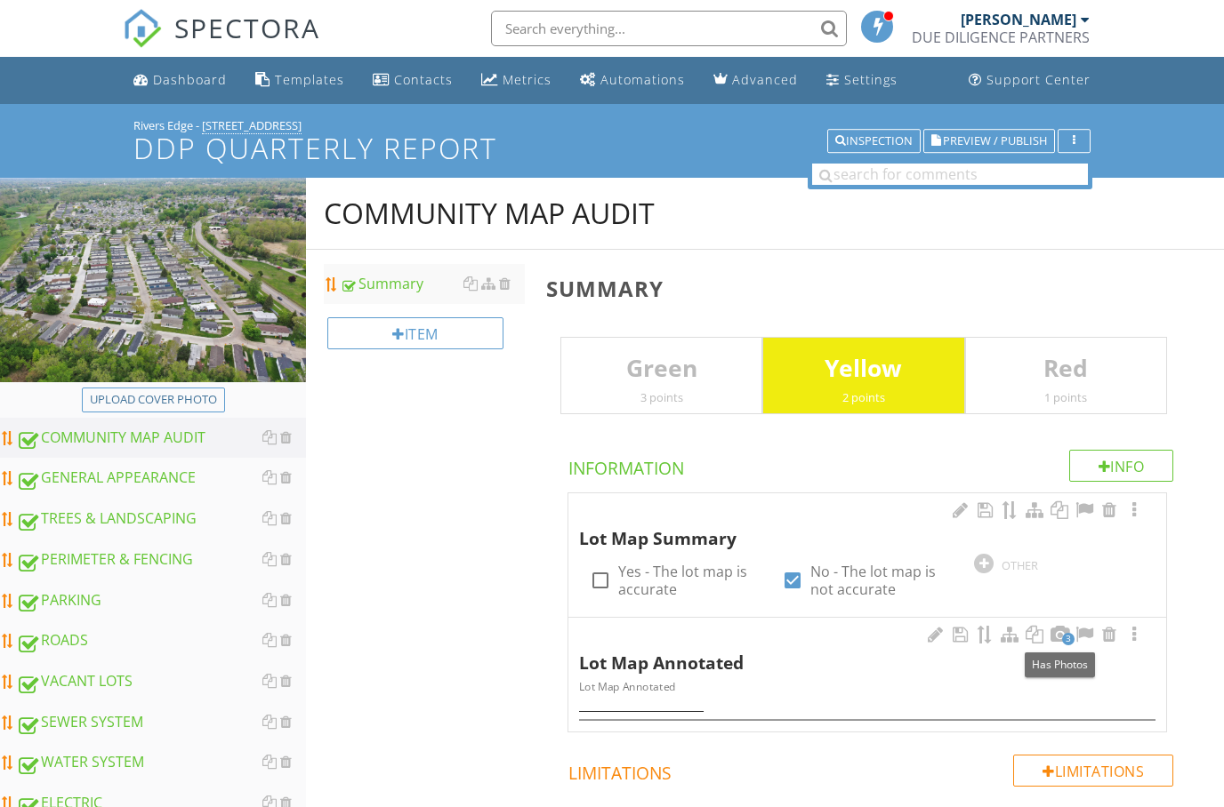
click at [1065, 633] on span "3" at bounding box center [1068, 639] width 12 height 12
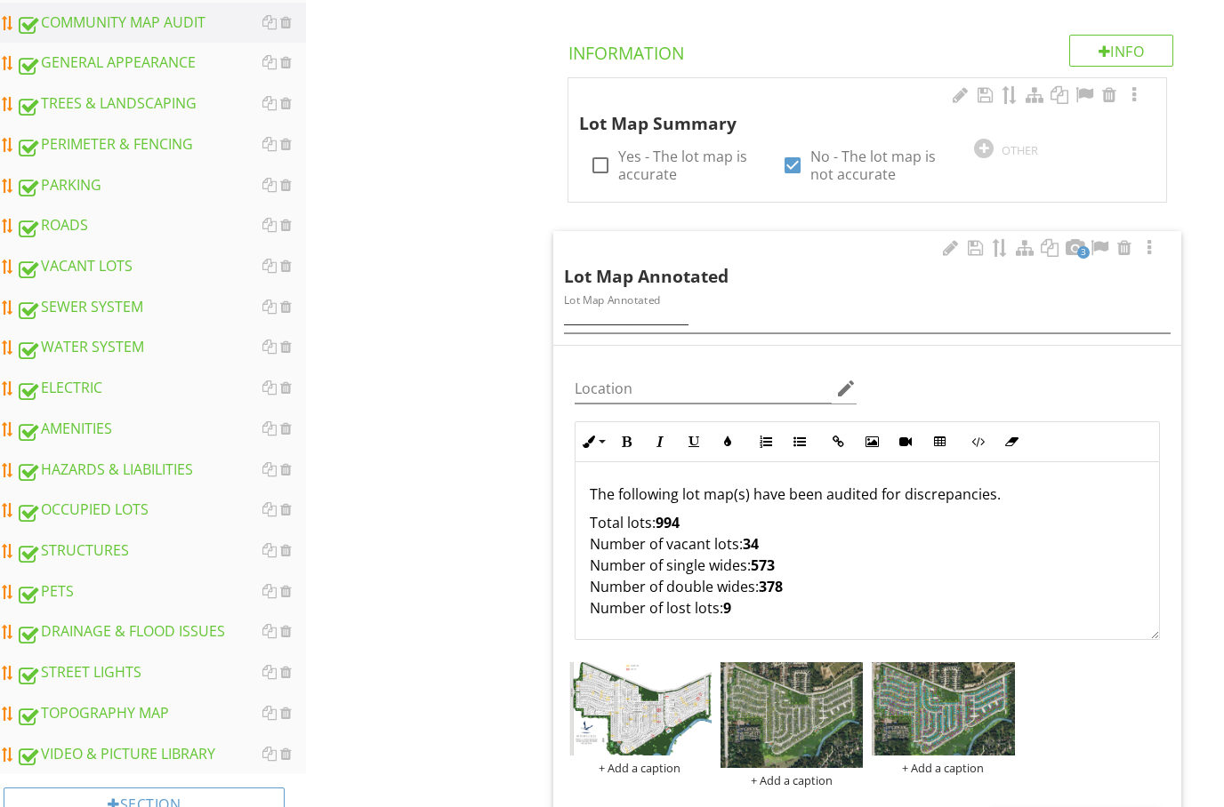
scroll to position [558, 0]
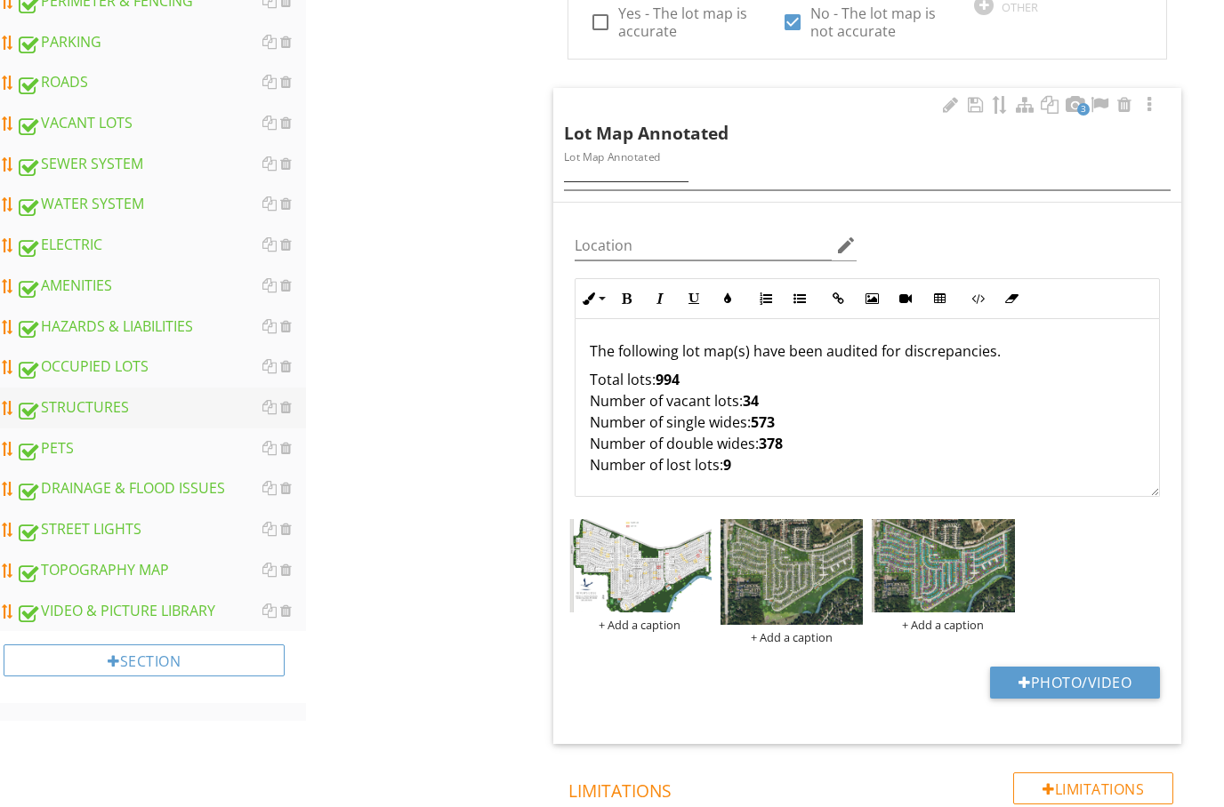
click at [91, 413] on div "STRUCTURES" at bounding box center [161, 408] width 290 height 23
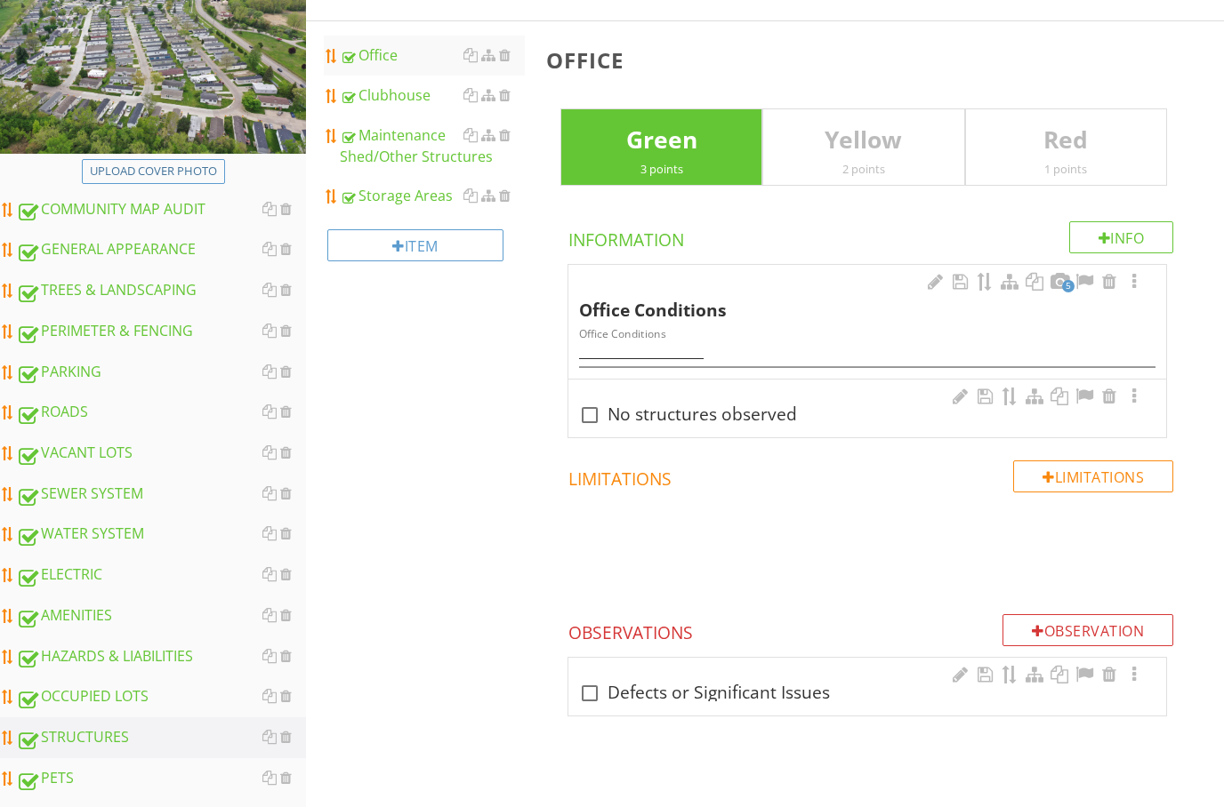
scroll to position [256, 0]
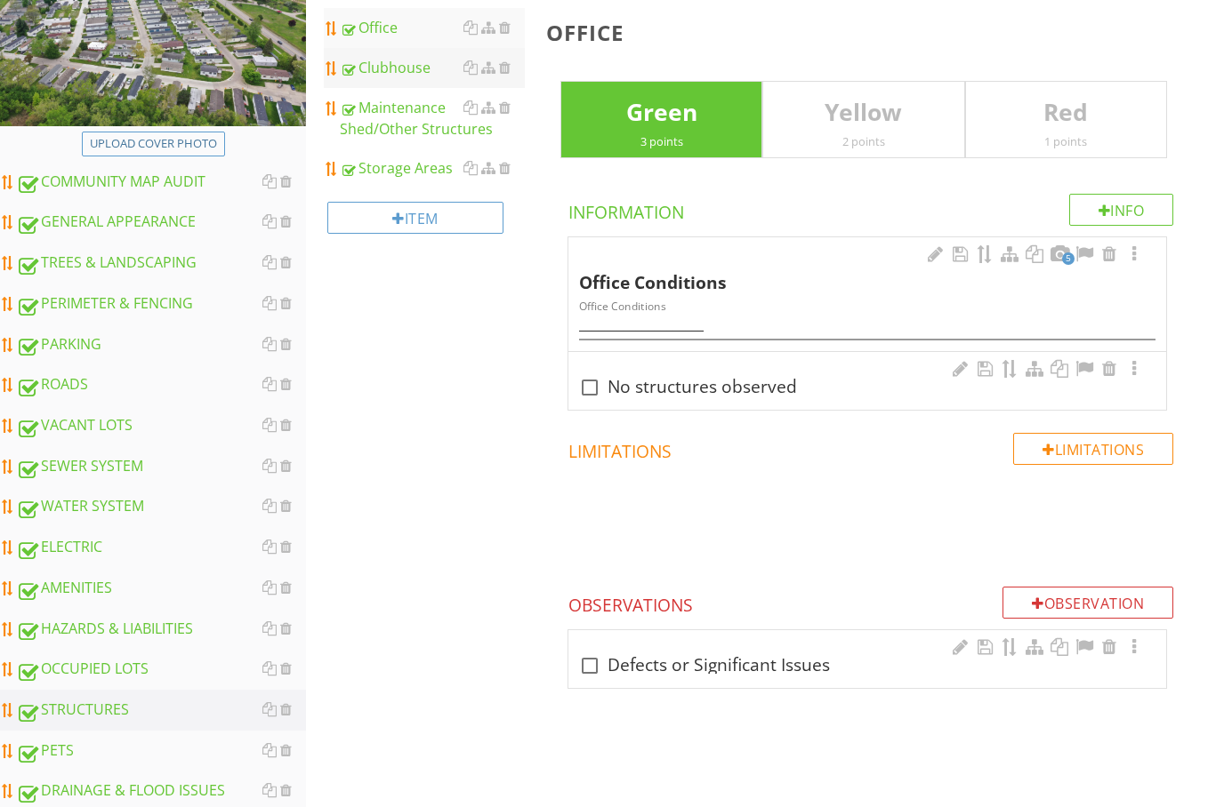
click at [378, 73] on div "Clubhouse" at bounding box center [432, 67] width 185 height 21
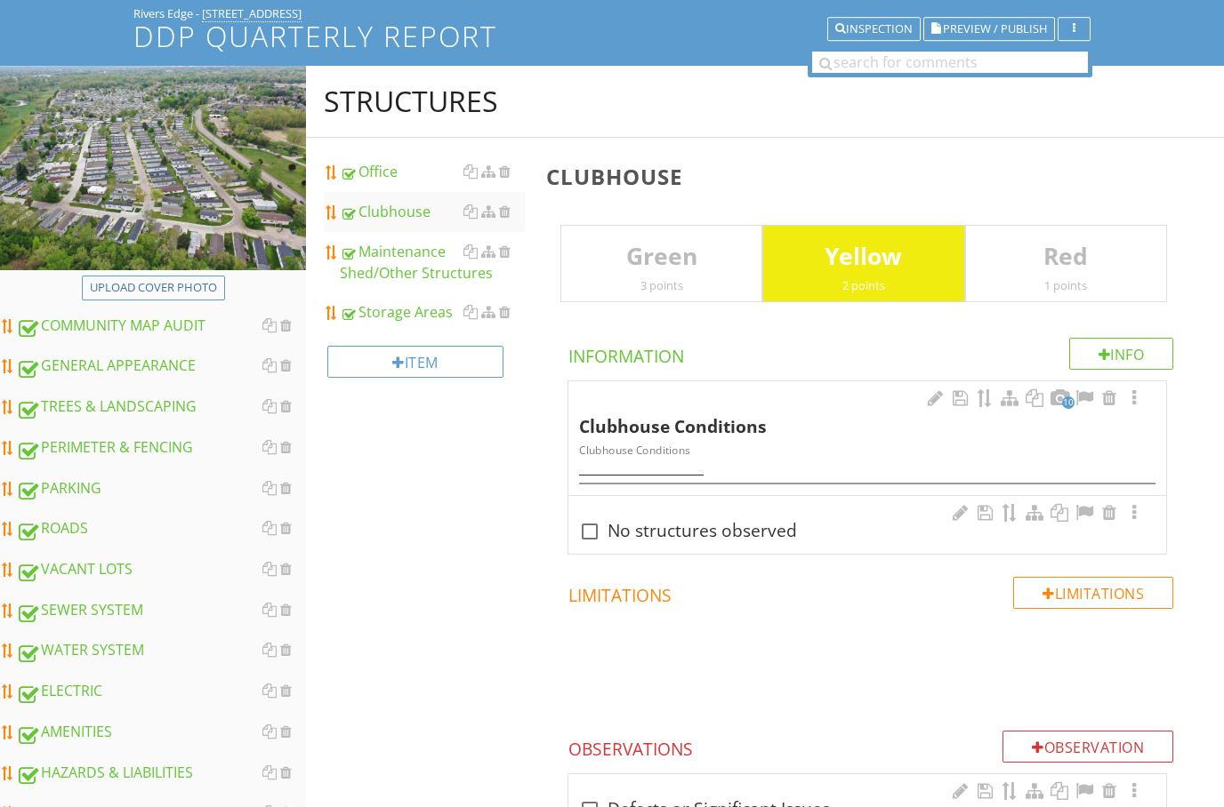
scroll to position [111, 0]
click at [374, 278] on div "Maintenance Shed/Other Structures" at bounding box center [432, 263] width 185 height 43
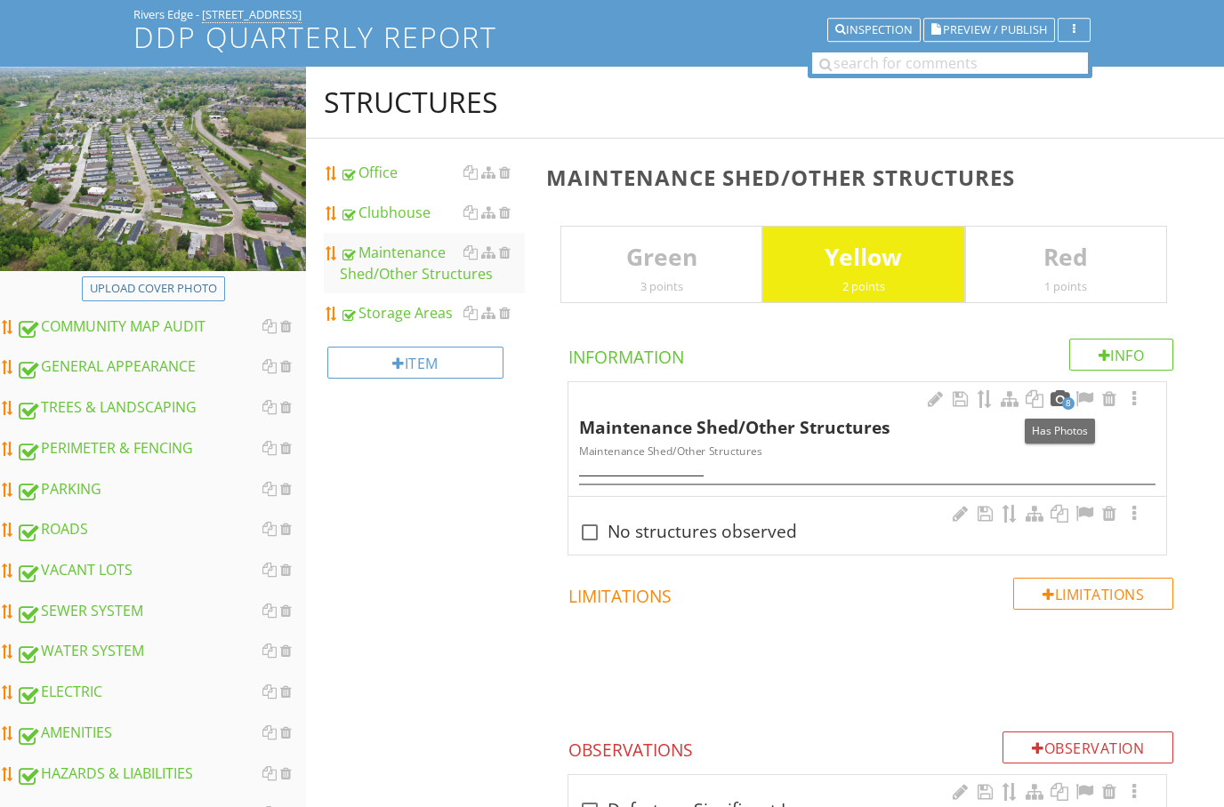
click at [1060, 403] on div at bounding box center [1059, 399] width 21 height 18
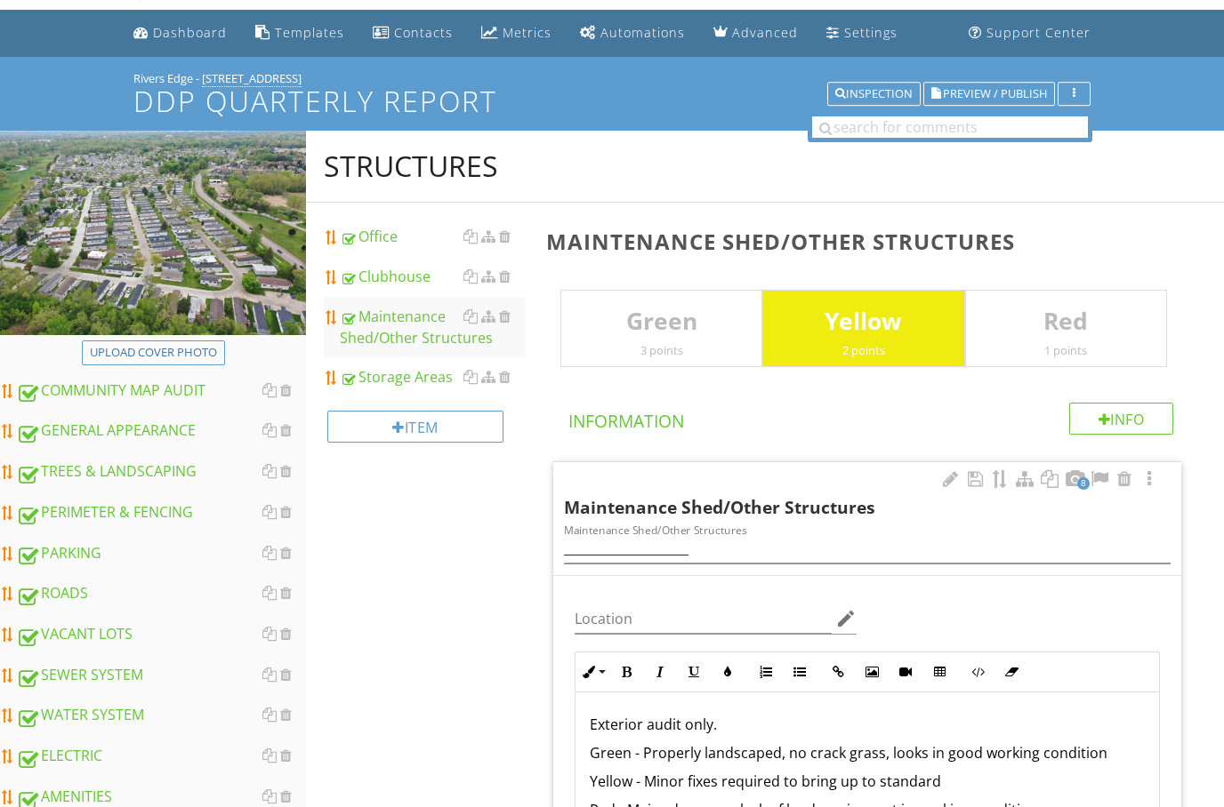
scroll to position [80, 0]
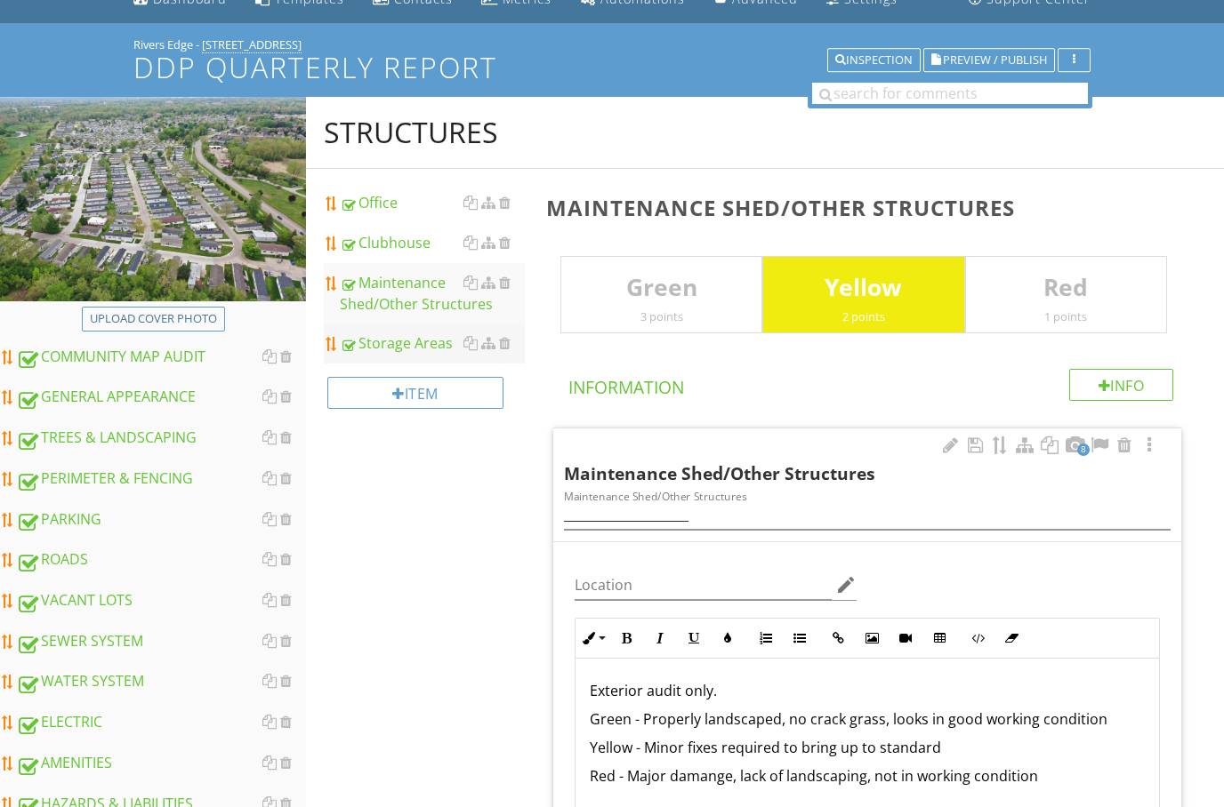
click at [390, 346] on div "Storage Areas" at bounding box center [432, 343] width 185 height 21
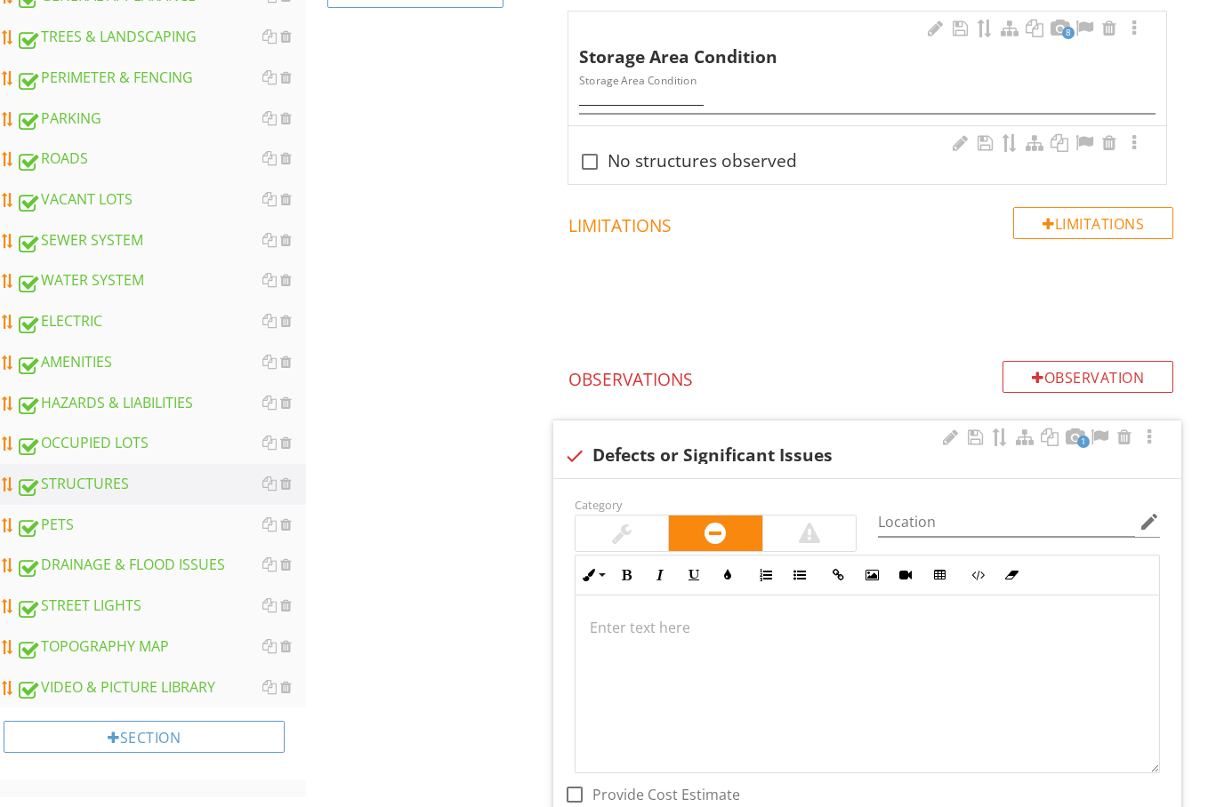
scroll to position [485, 0]
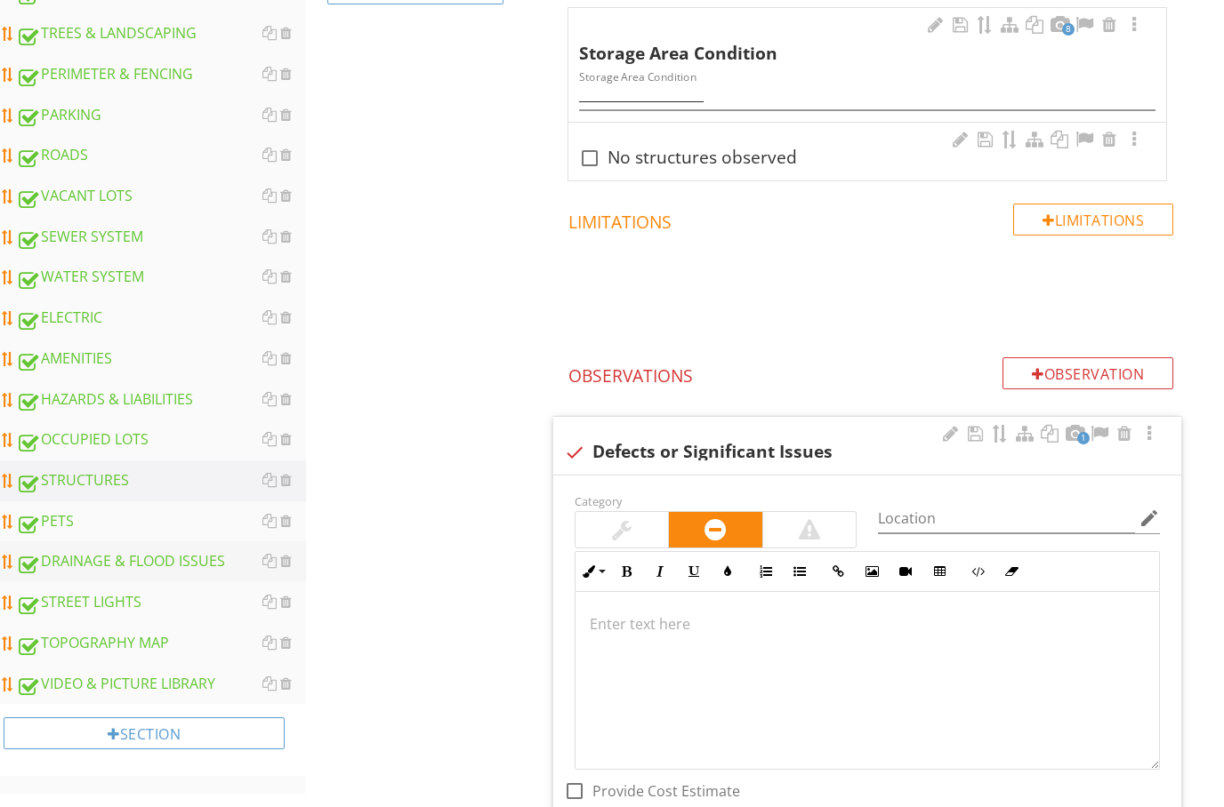
click at [92, 559] on div "DRAINAGE & FLOOD ISSUES" at bounding box center [161, 562] width 290 height 23
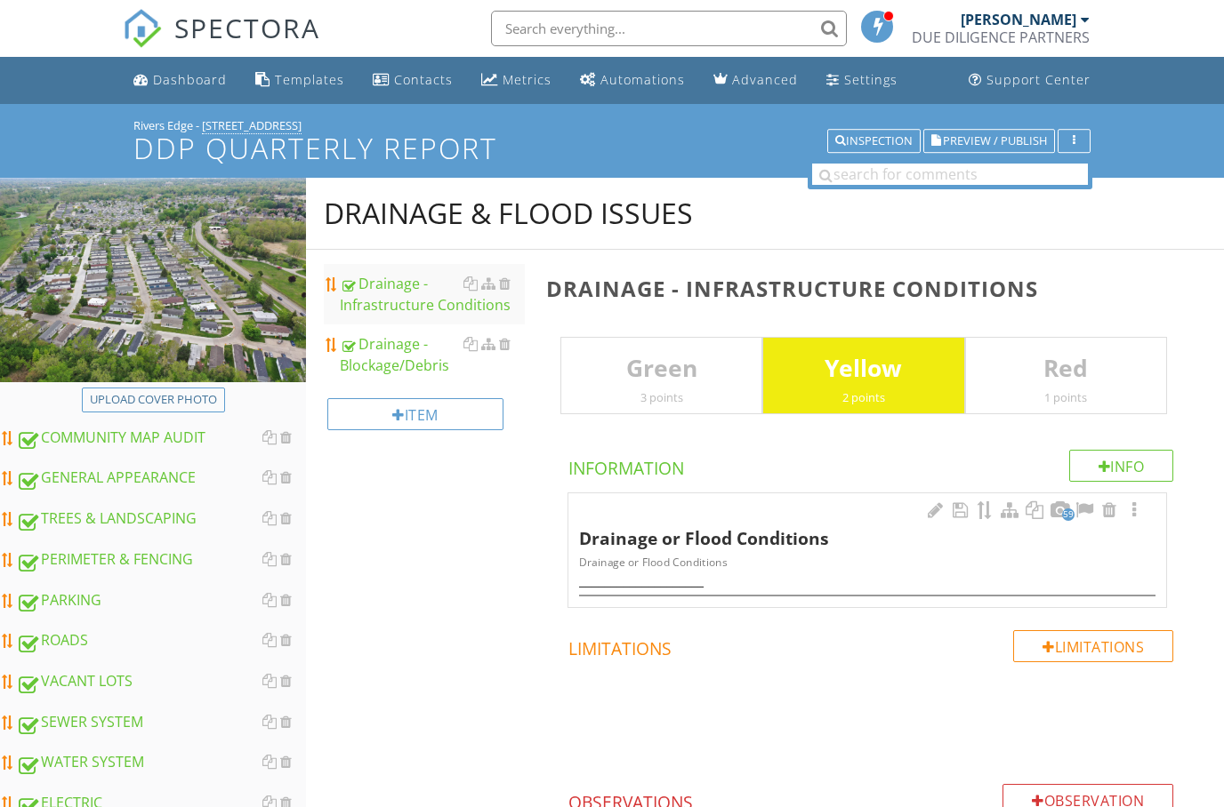
click at [552, 32] on input "text" at bounding box center [669, 29] width 356 height 36
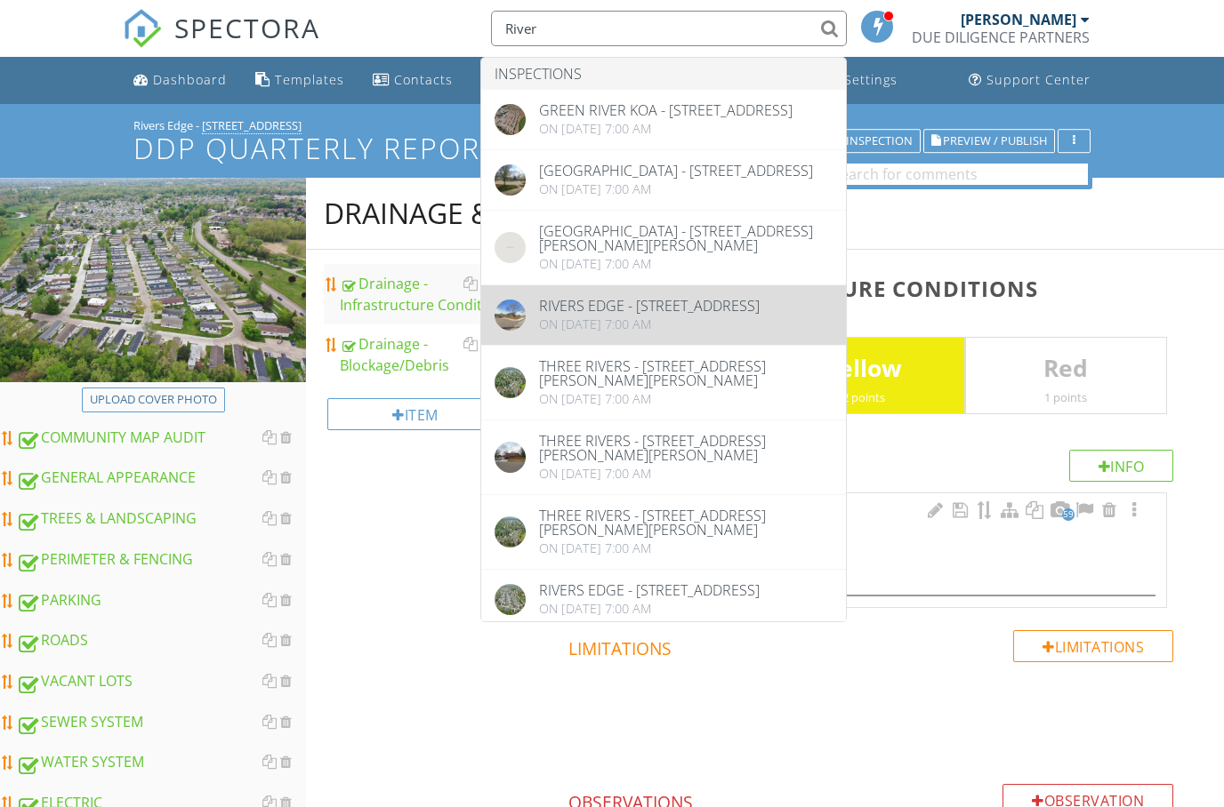
type input "River"
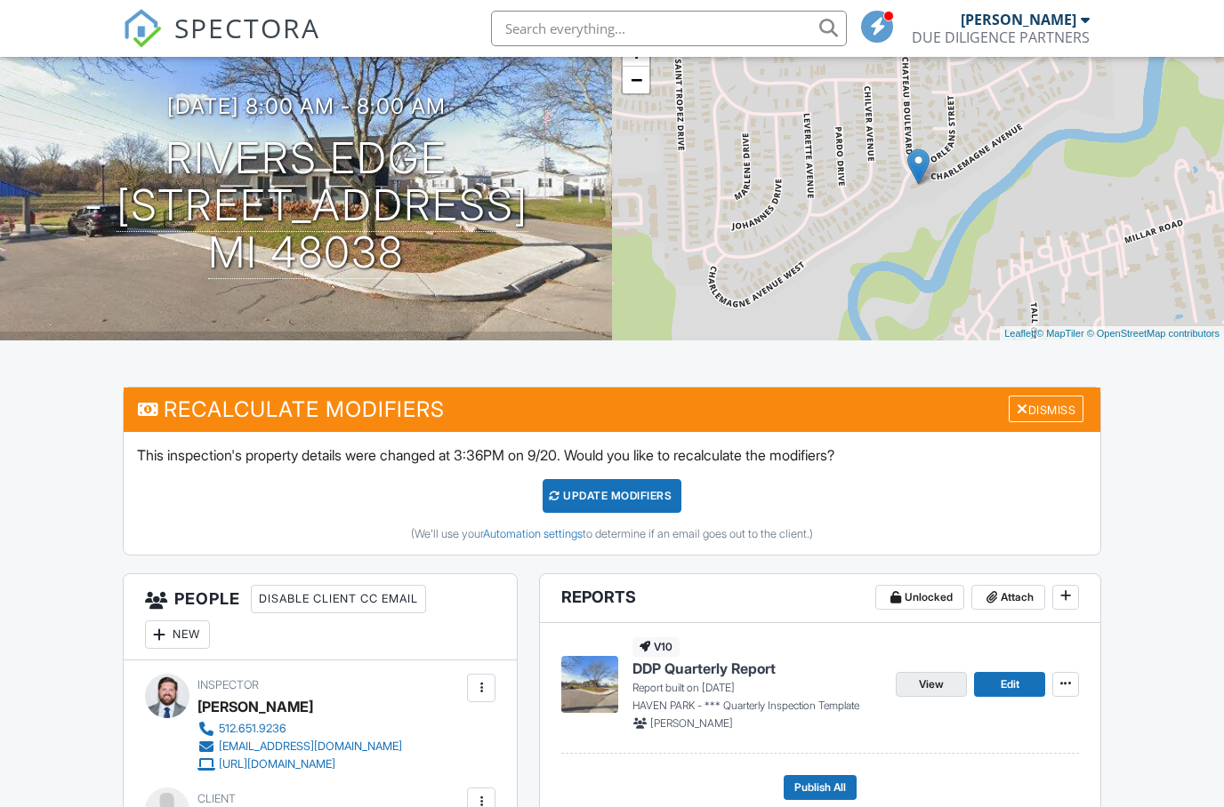
scroll to position [173, 0]
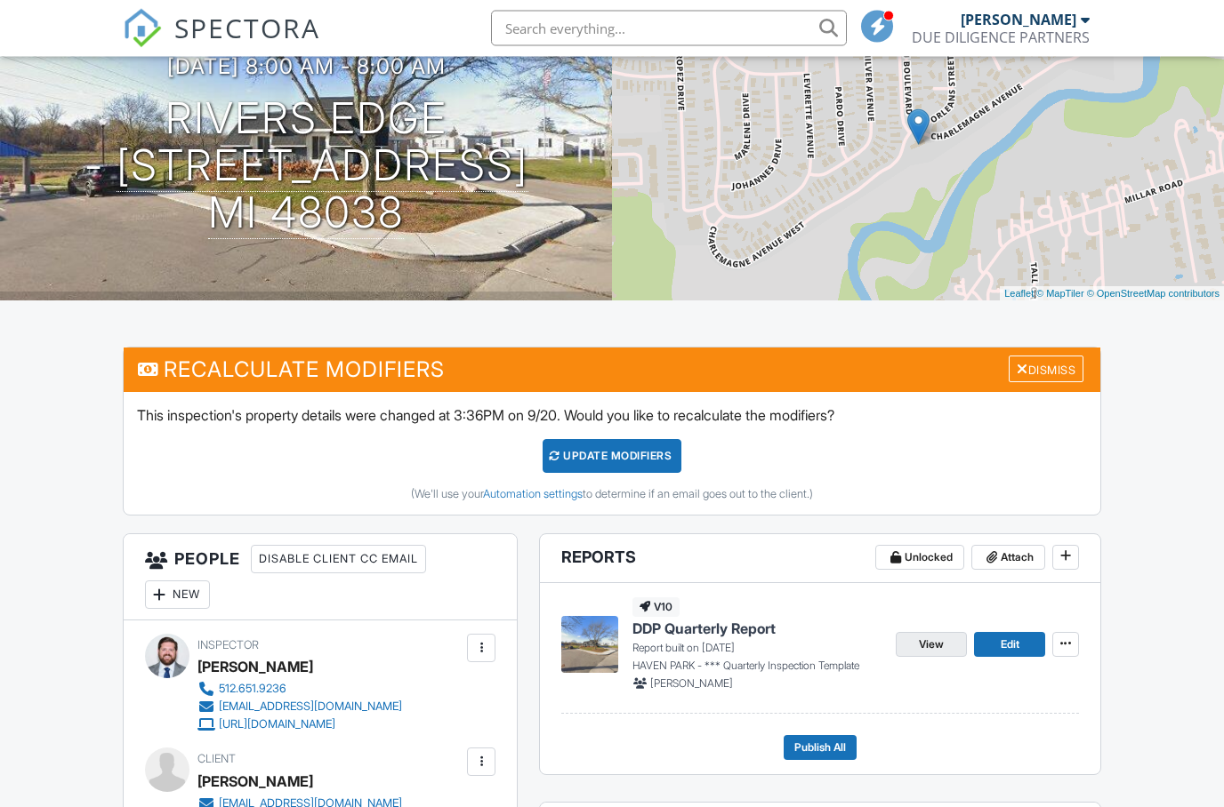
click at [923, 648] on span "View" at bounding box center [931, 646] width 25 height 18
